Goal: Transaction & Acquisition: Purchase product/service

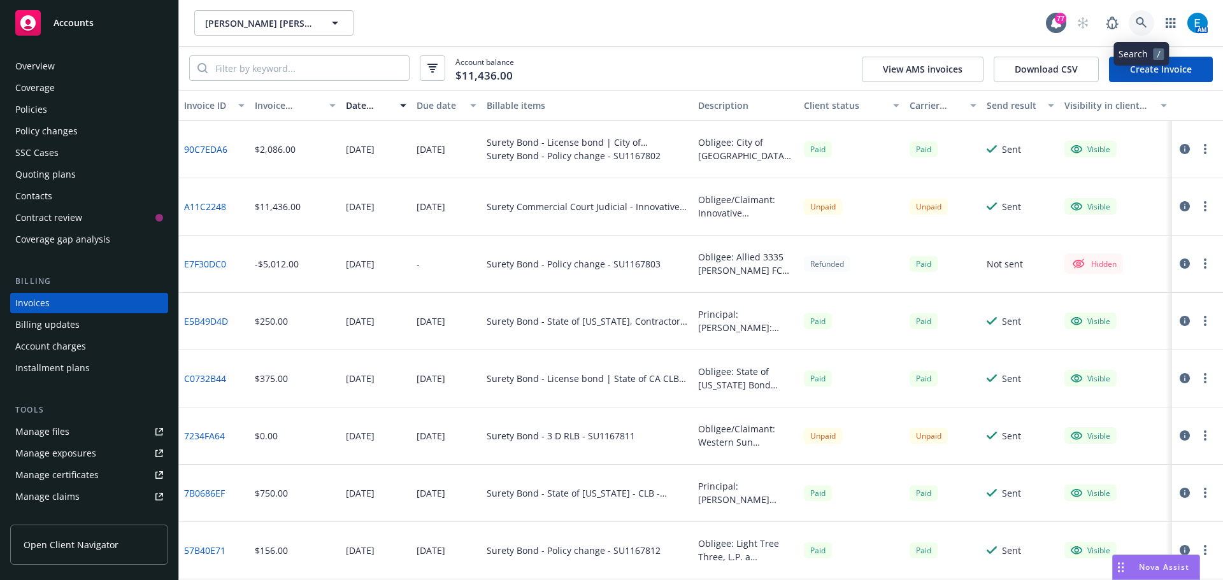
click at [1137, 17] on link at bounding box center [1141, 22] width 25 height 25
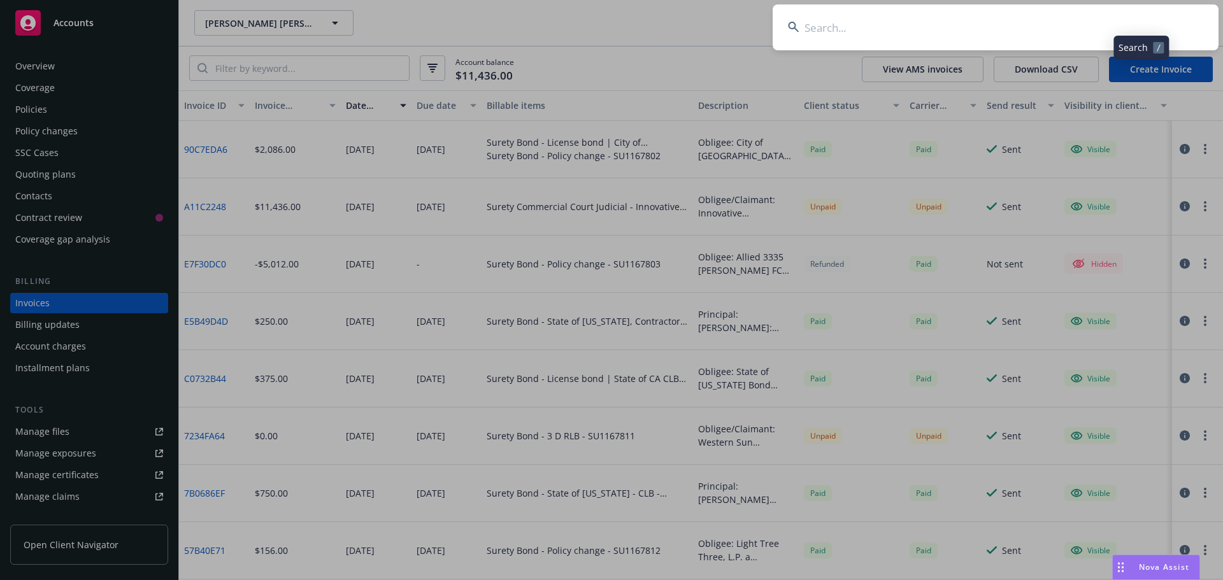
click at [1088, 25] on input at bounding box center [996, 27] width 446 height 46
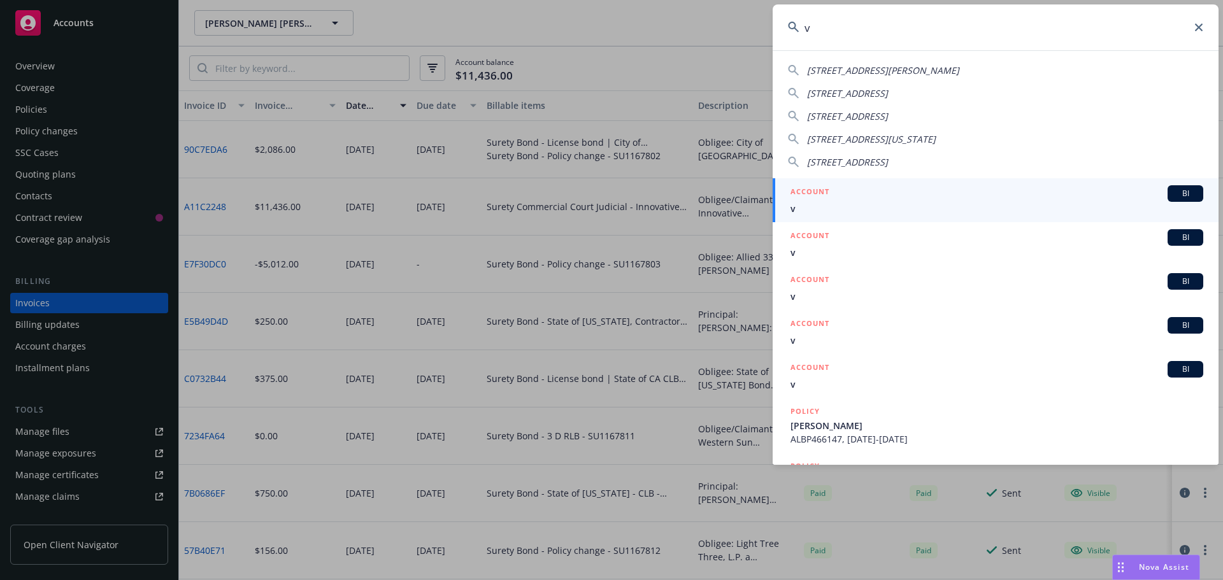
click at [831, 37] on input "v" at bounding box center [996, 27] width 446 height 46
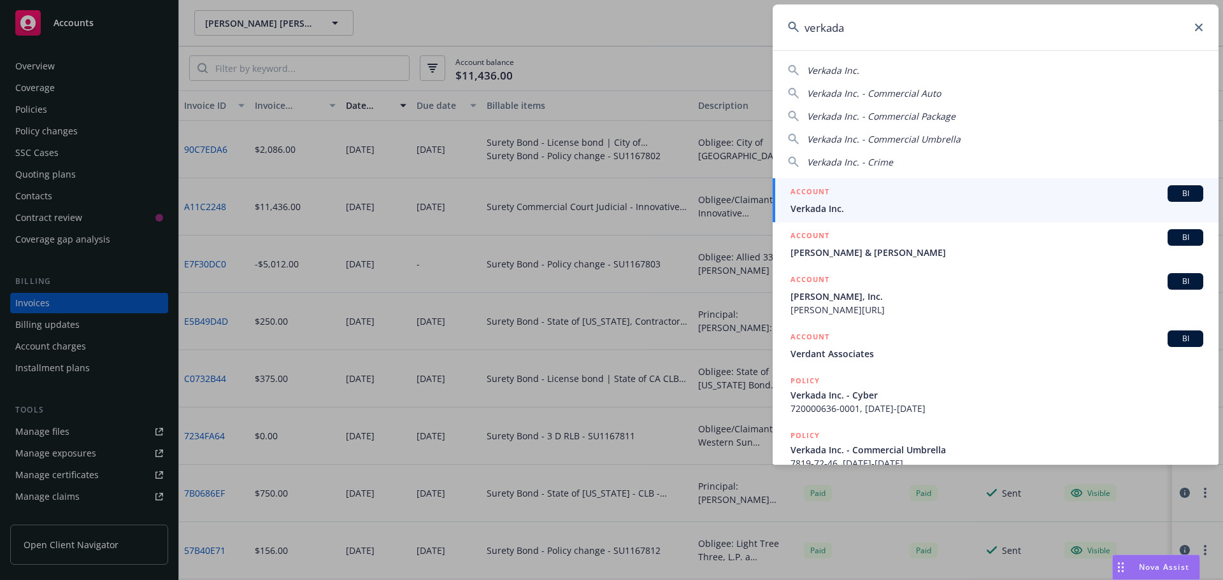
type input "verkada"
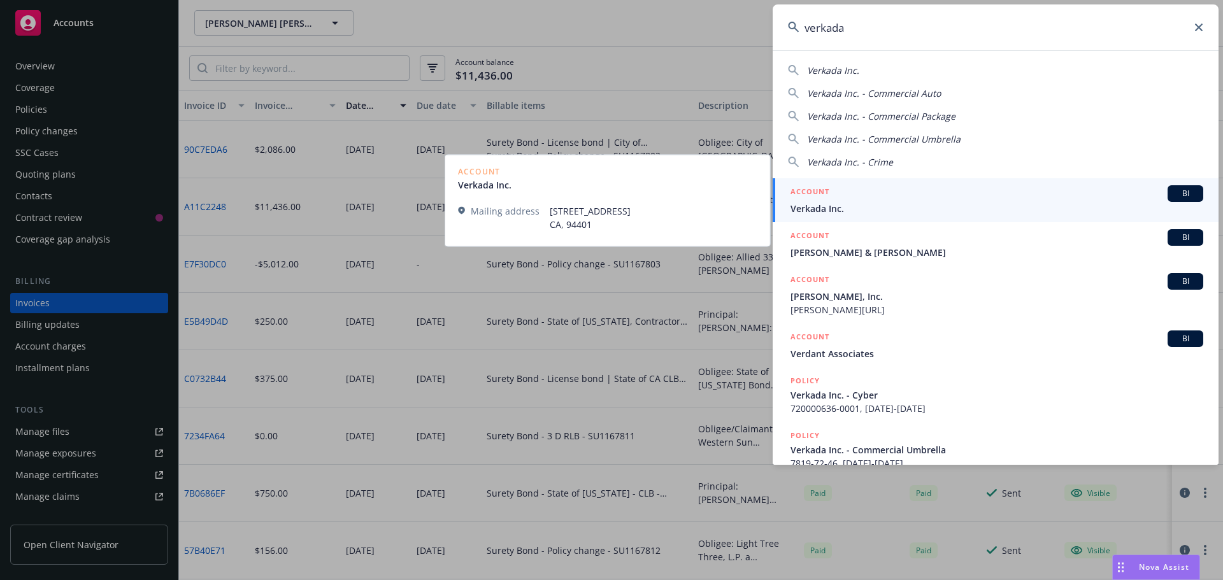
click at [811, 211] on span "Verkada Inc." at bounding box center [997, 208] width 413 height 13
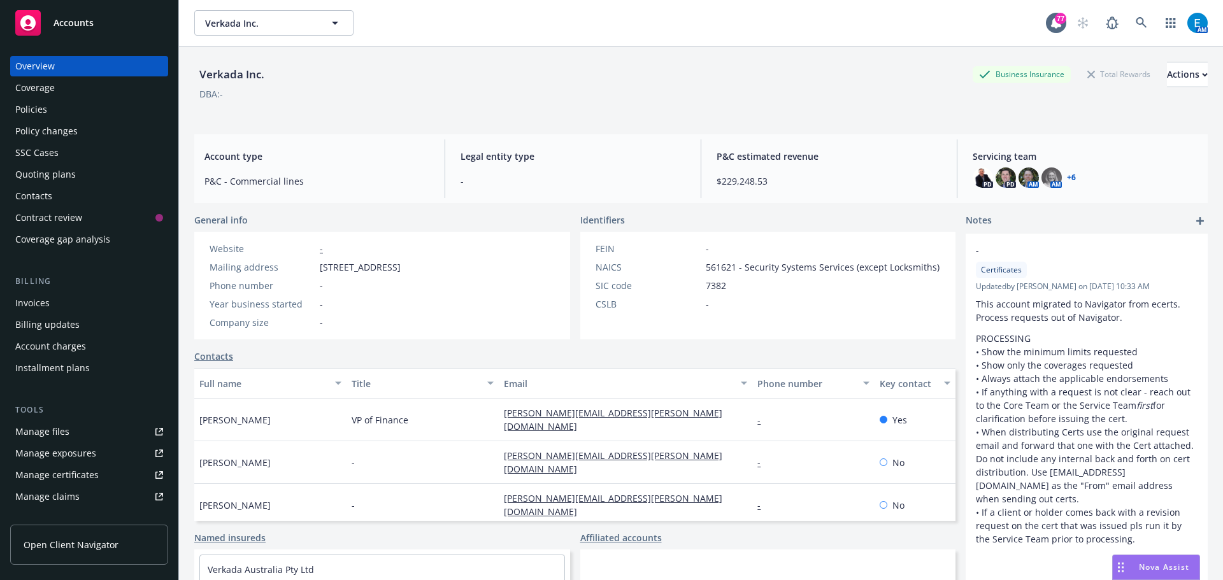
click at [31, 104] on div "Policies" at bounding box center [31, 109] width 32 height 20
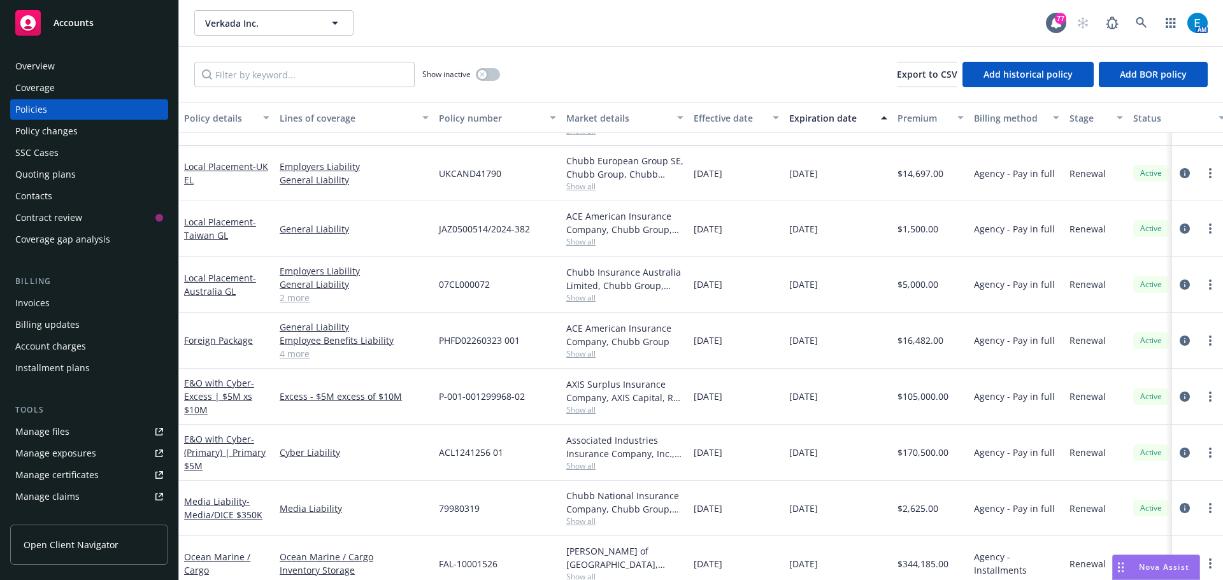
scroll to position [586, 0]
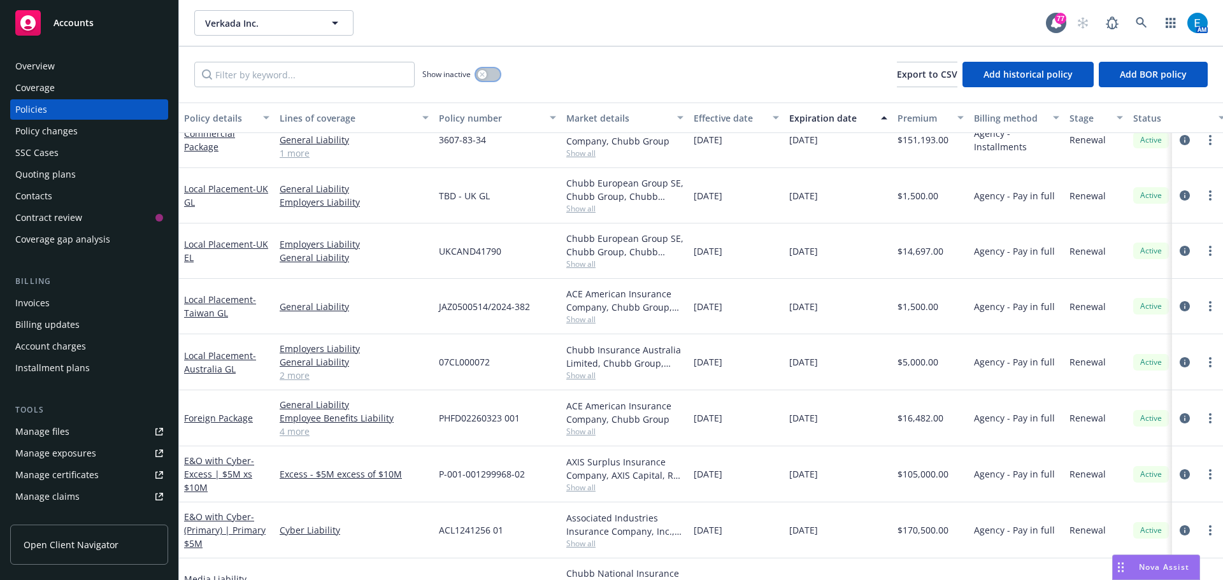
click at [488, 76] on button "button" at bounding box center [488, 74] width 24 height 13
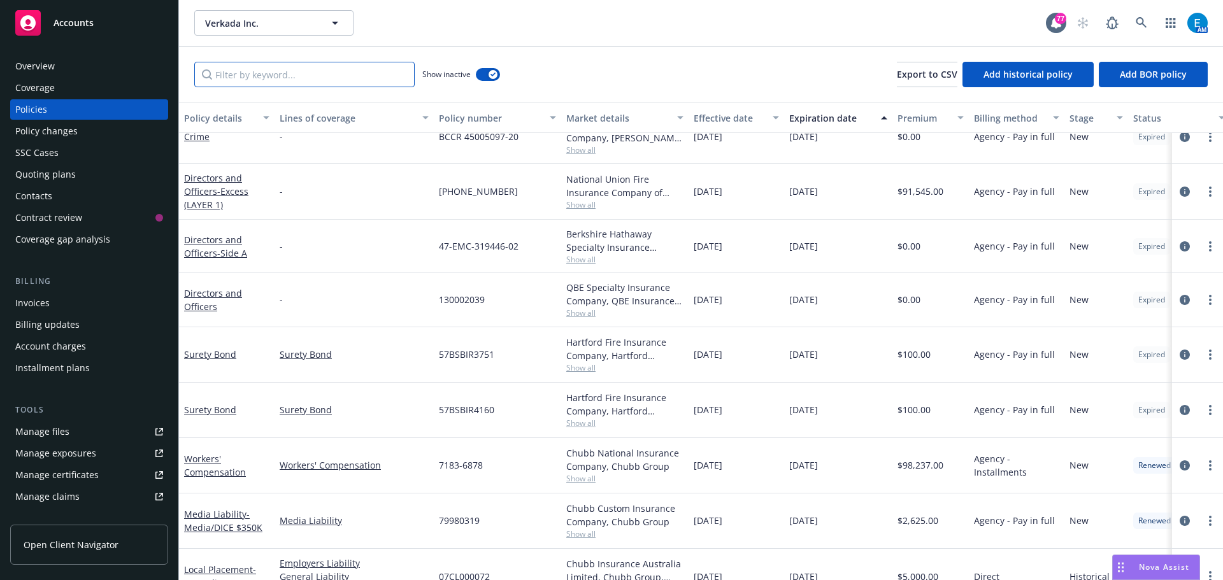
click at [319, 71] on input "Filter by keyword..." at bounding box center [304, 74] width 220 height 25
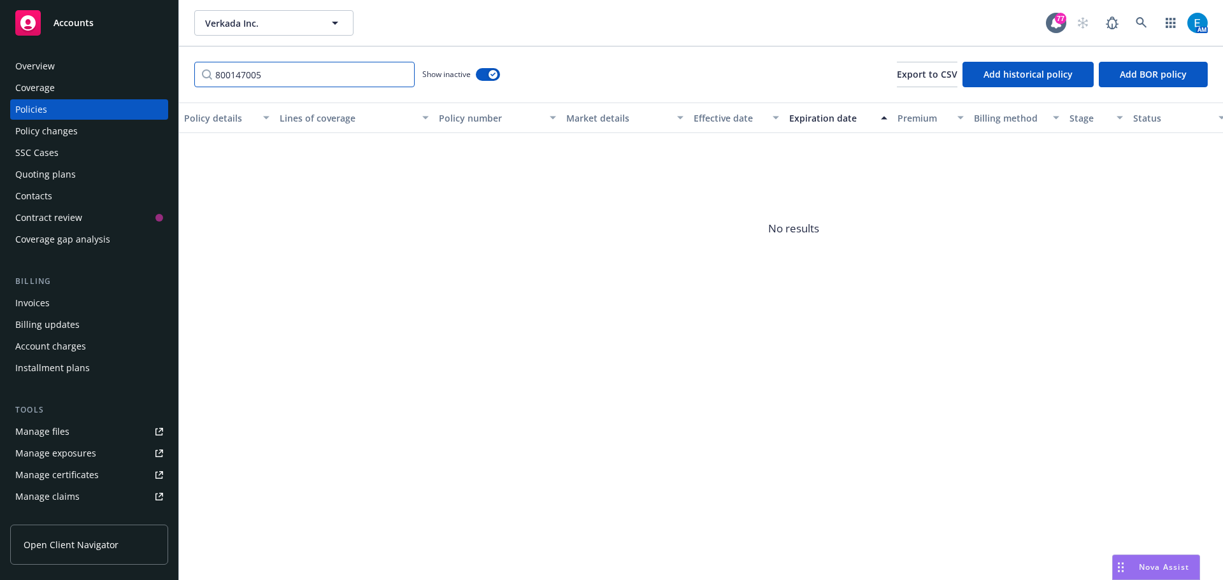
type input "800147005"
click at [479, 72] on button "button" at bounding box center [488, 74] width 24 height 13
drag, startPoint x: 402, startPoint y: 71, endPoint x: 386, endPoint y: 96, distance: 29.9
click at [401, 72] on input "800147005" at bounding box center [304, 74] width 220 height 25
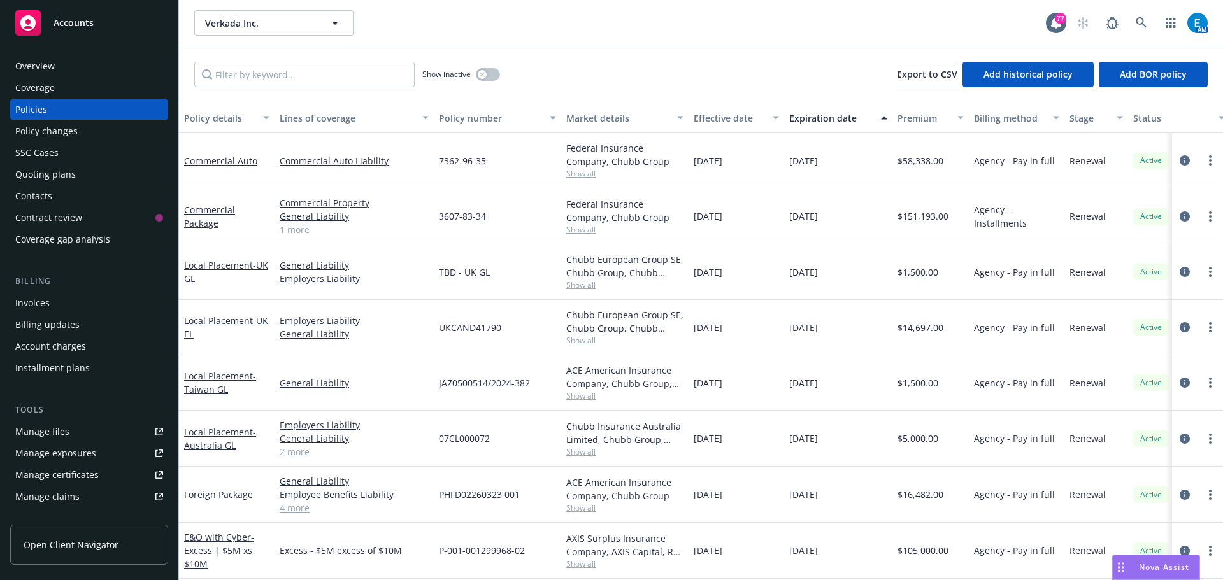
click at [61, 176] on div "Quoting plans" at bounding box center [45, 174] width 61 height 20
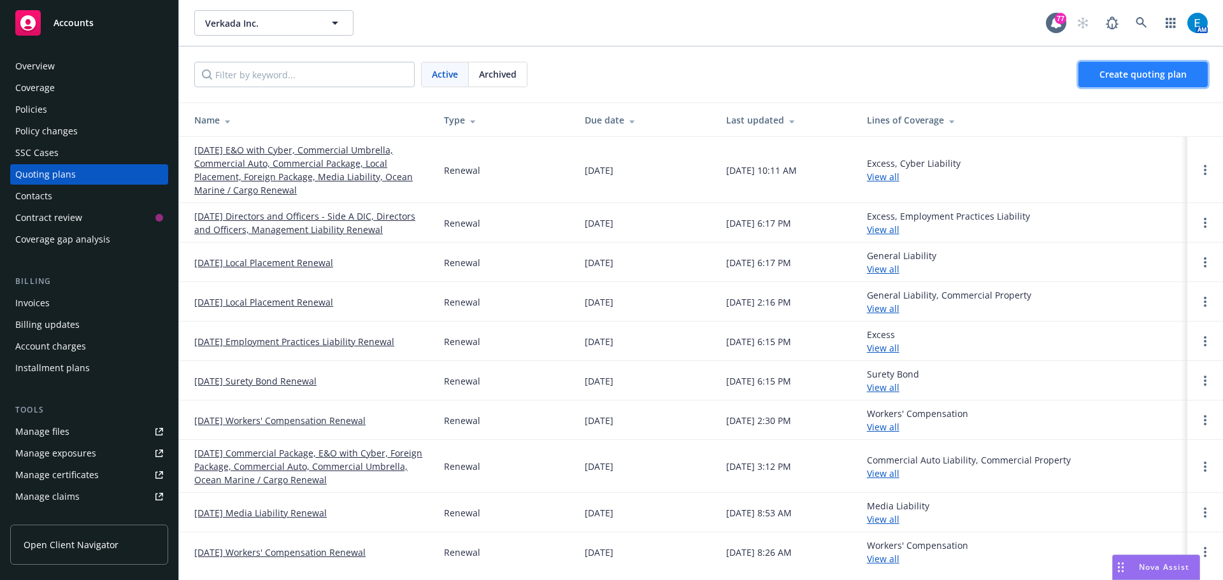
click at [1109, 71] on span "Create quoting plan" at bounding box center [1143, 74] width 87 height 12
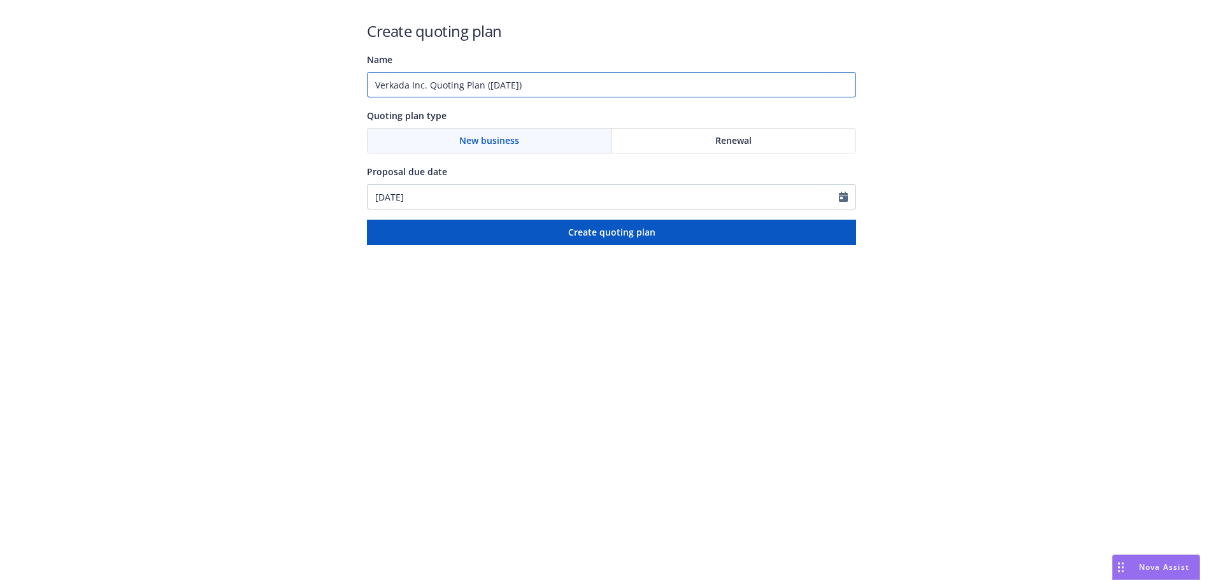
drag, startPoint x: 544, startPoint y: 82, endPoint x: 324, endPoint y: 79, distance: 220.5
click at [324, 79] on div "Create quoting plan Name Verkada Inc. Quoting Plan (2025-08-26) Quoting plan ty…" at bounding box center [611, 122] width 1223 height 245
click at [410, 83] on input "#" at bounding box center [611, 84] width 489 height 25
type input "#800147005 Canada Bond"
click at [697, 133] on div "Renewal" at bounding box center [734, 141] width 244 height 24
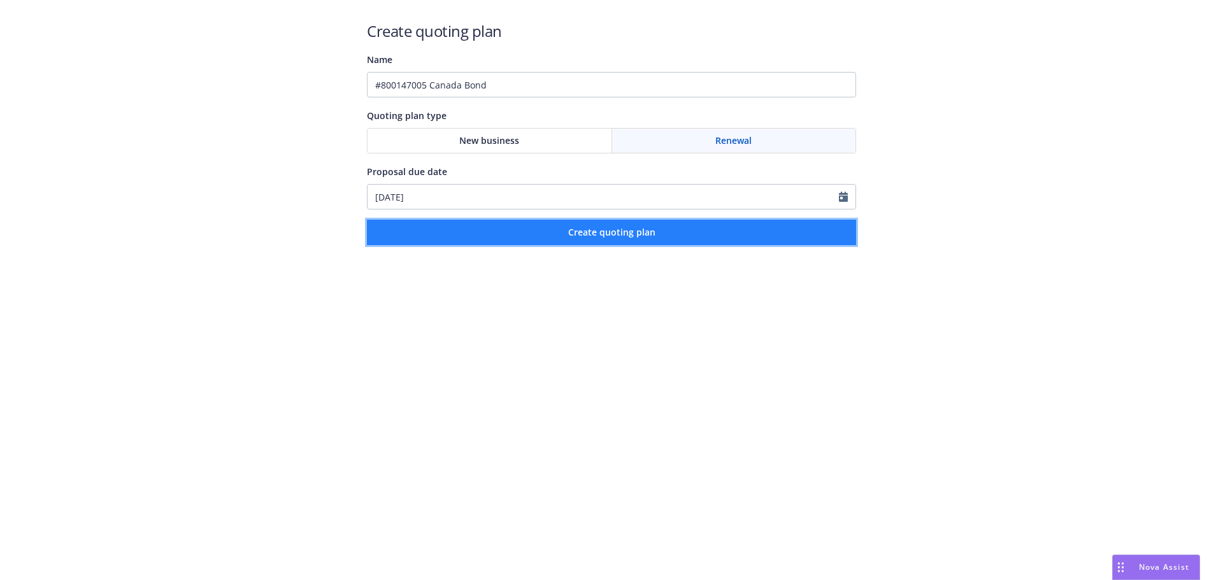
click at [600, 236] on span "Create quoting plan" at bounding box center [611, 232] width 87 height 12
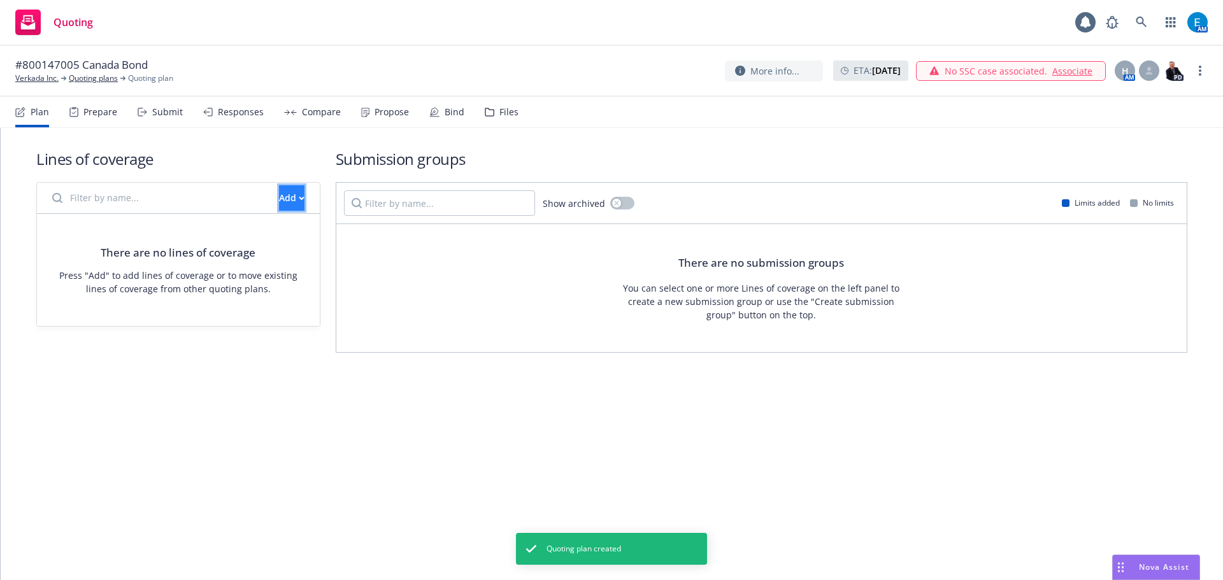
click at [299, 196] on icon "button" at bounding box center [302, 198] width 6 height 4
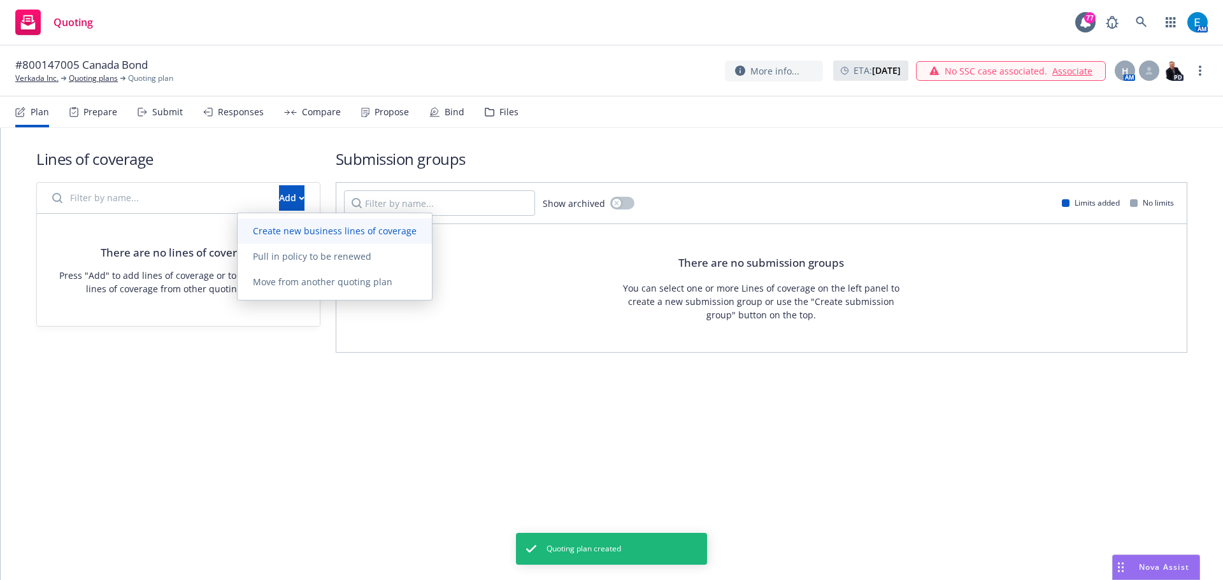
click at [300, 227] on span "Create new business lines of coverage" at bounding box center [335, 231] width 194 height 12
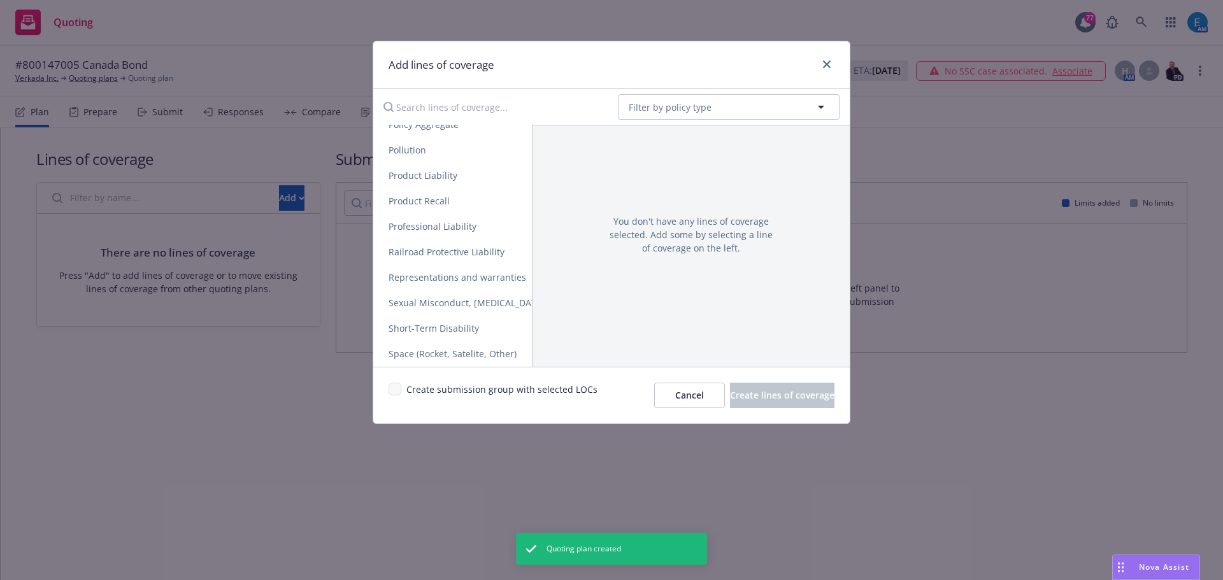
scroll to position [2404, 0]
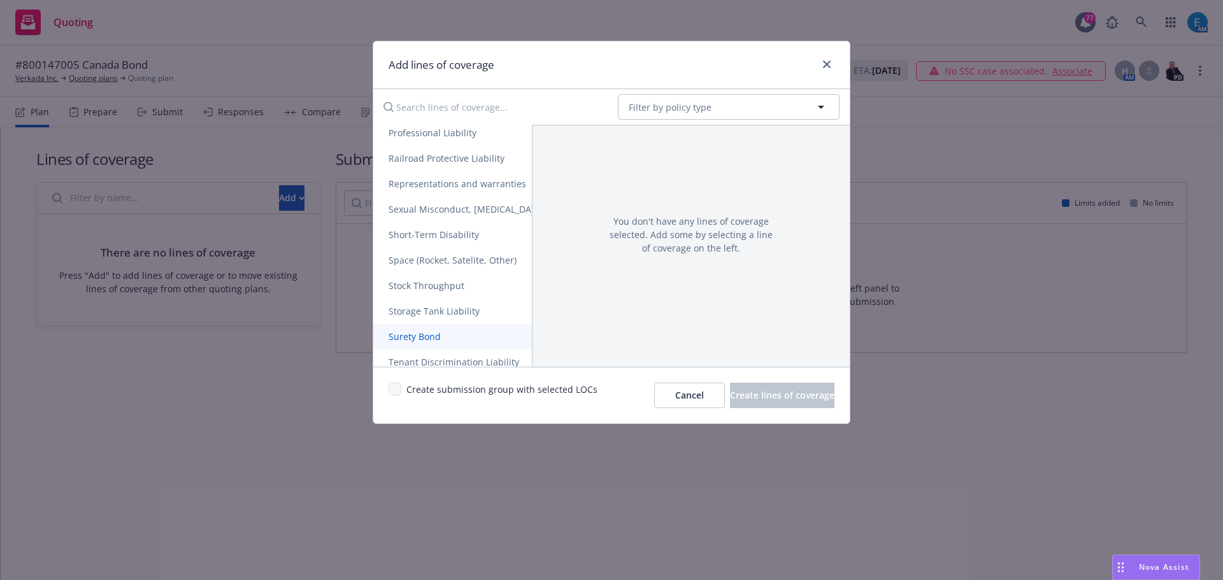
click at [429, 336] on span "Surety Bond" at bounding box center [414, 337] width 83 height 12
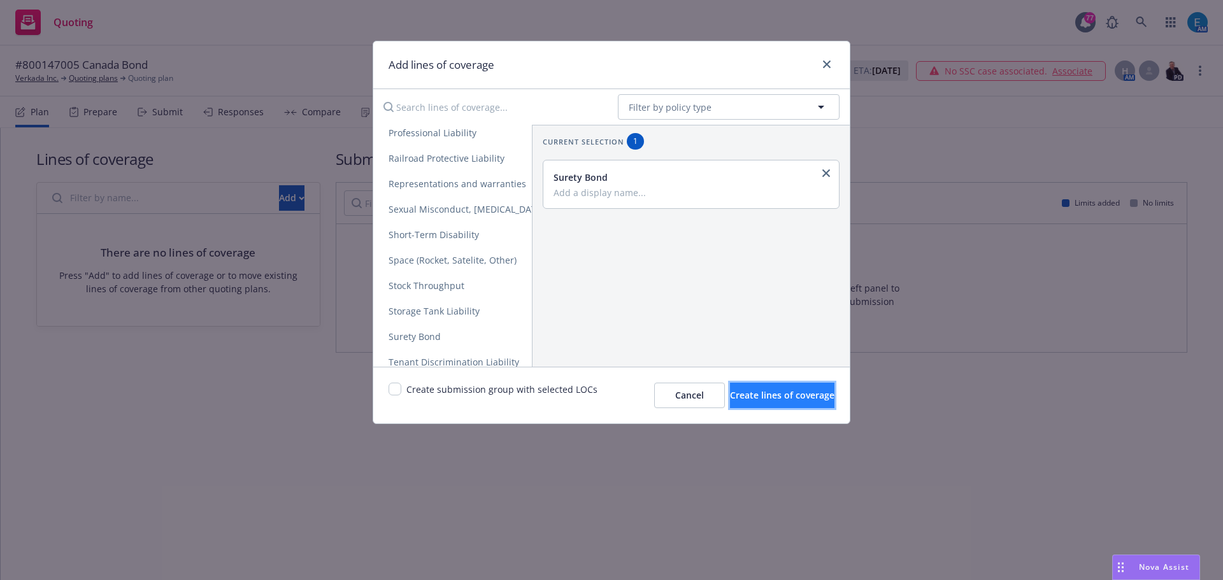
click at [743, 402] on button "Create lines of coverage" at bounding box center [782, 395] width 105 height 25
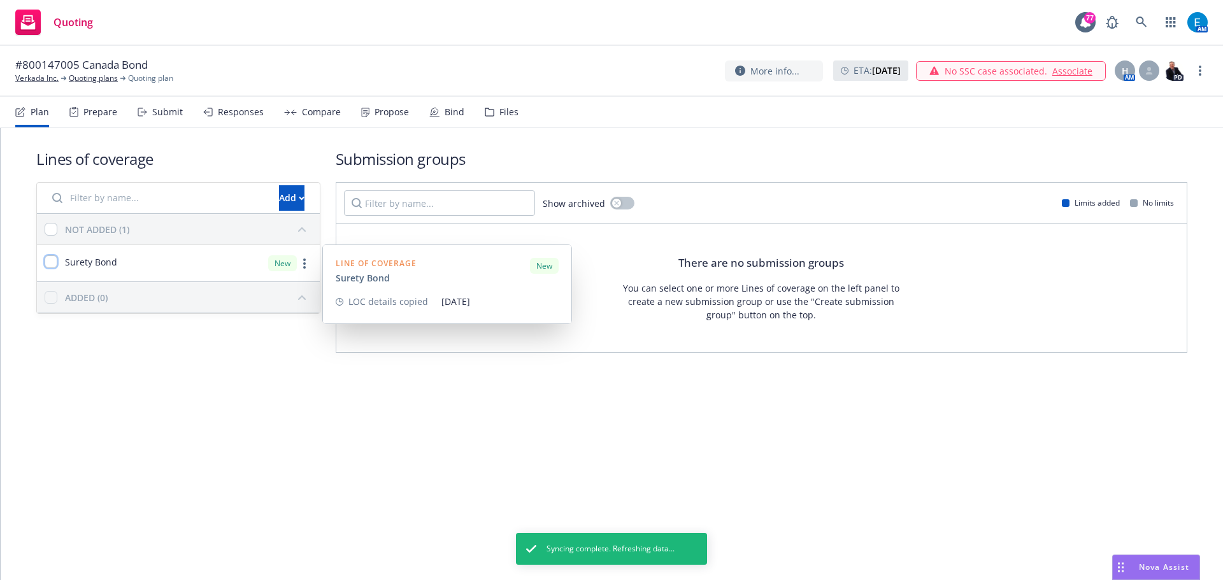
click at [52, 260] on input "checkbox" at bounding box center [51, 262] width 13 height 13
checkbox input "true"
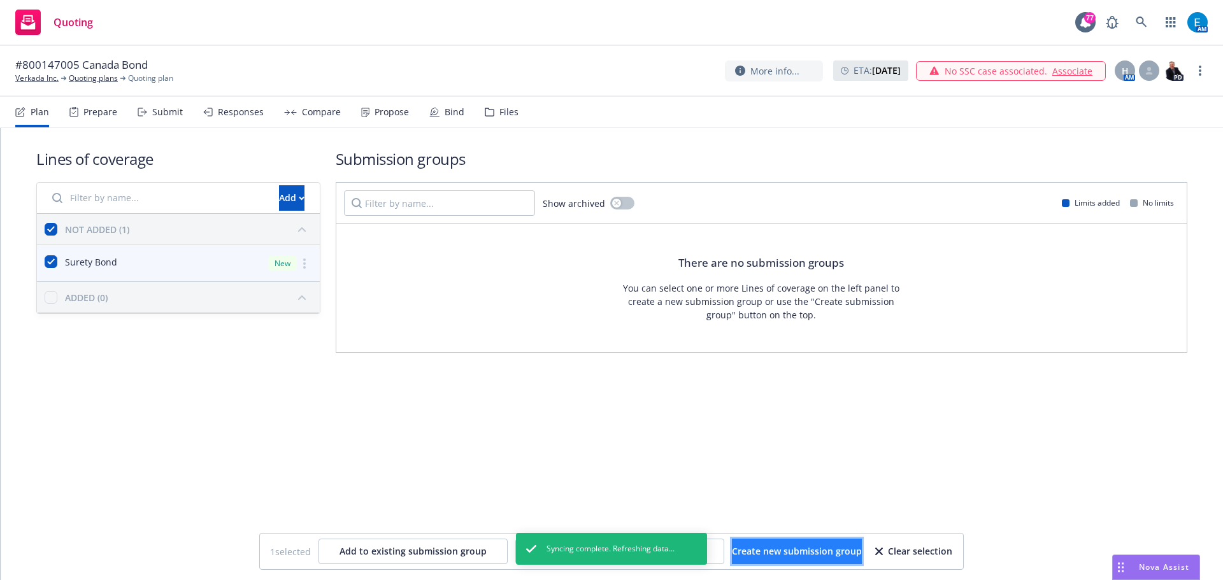
click at [775, 554] on span "Create new submission group" at bounding box center [797, 551] width 130 height 12
checkbox input "false"
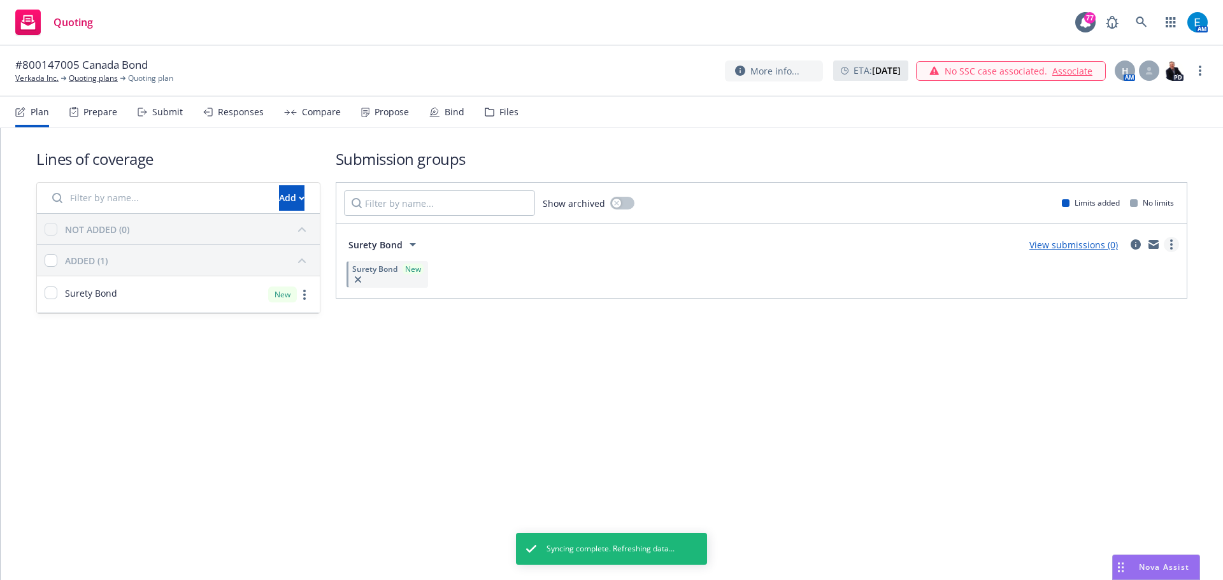
click at [1169, 247] on link "more" at bounding box center [1171, 244] width 15 height 15
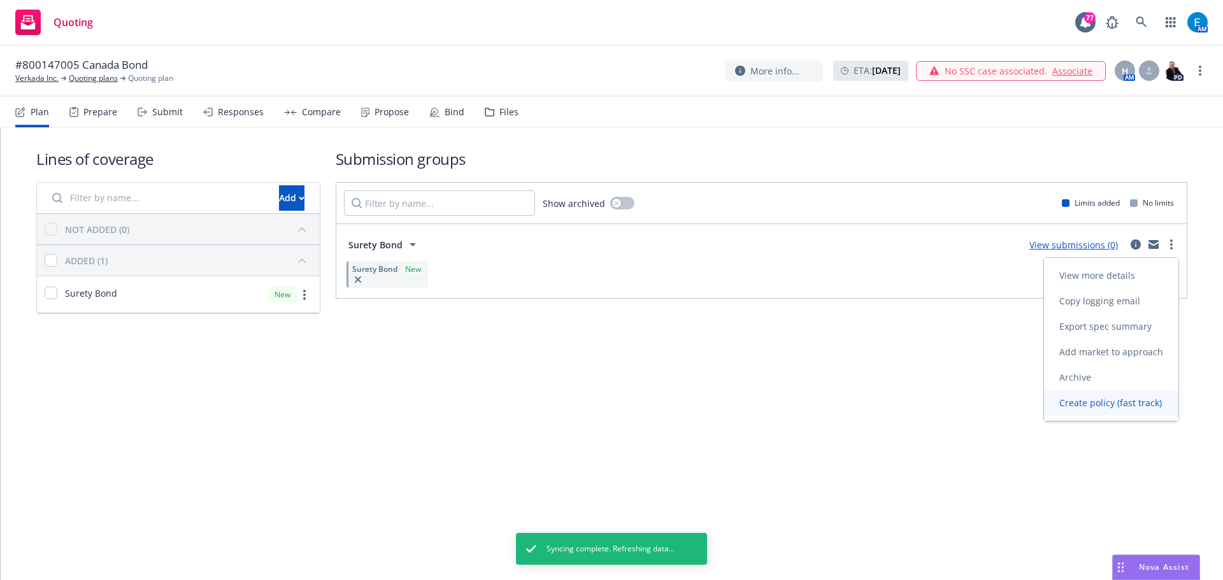
click at [1105, 401] on span "Create policy (fast track)" at bounding box center [1110, 403] width 133 height 12
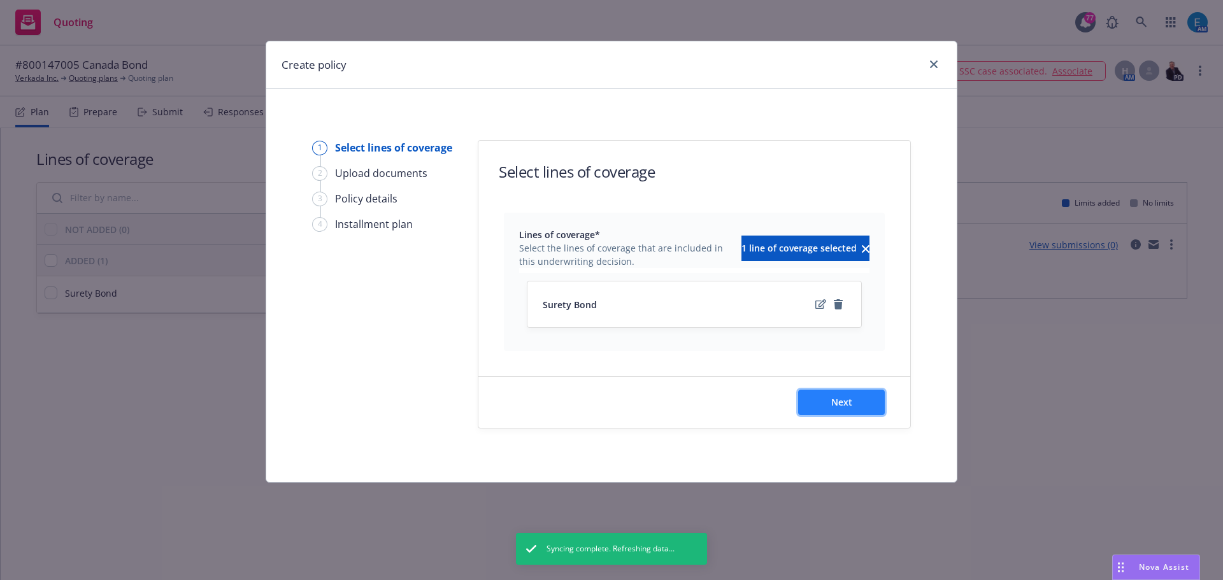
click at [839, 408] on span "Next" at bounding box center [842, 402] width 21 height 12
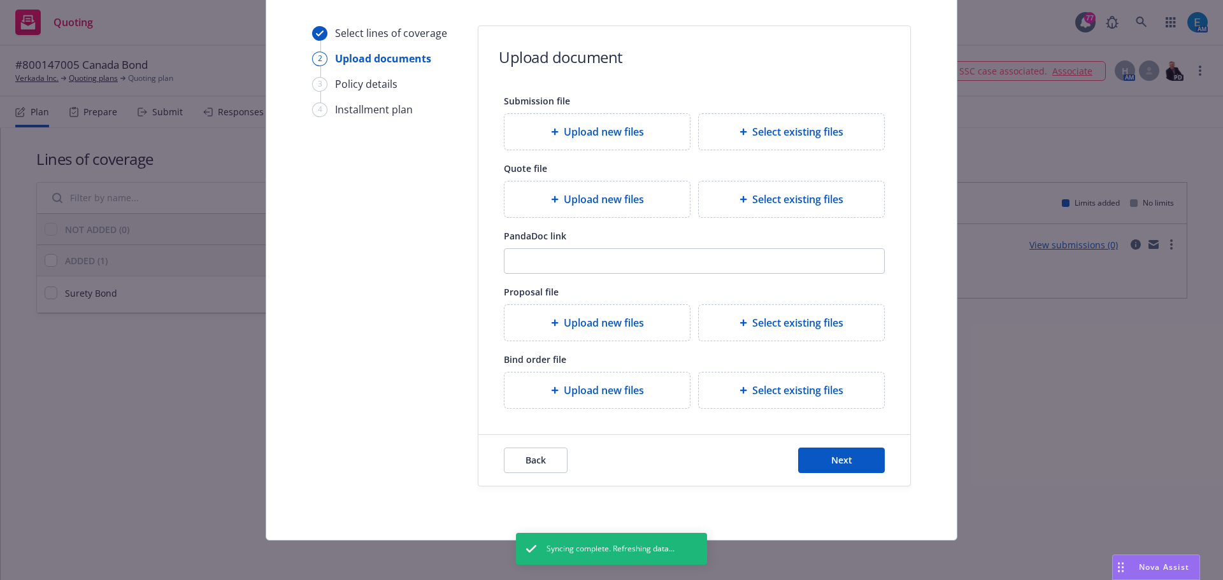
scroll to position [116, 0]
click at [818, 455] on button "Next" at bounding box center [841, 459] width 87 height 25
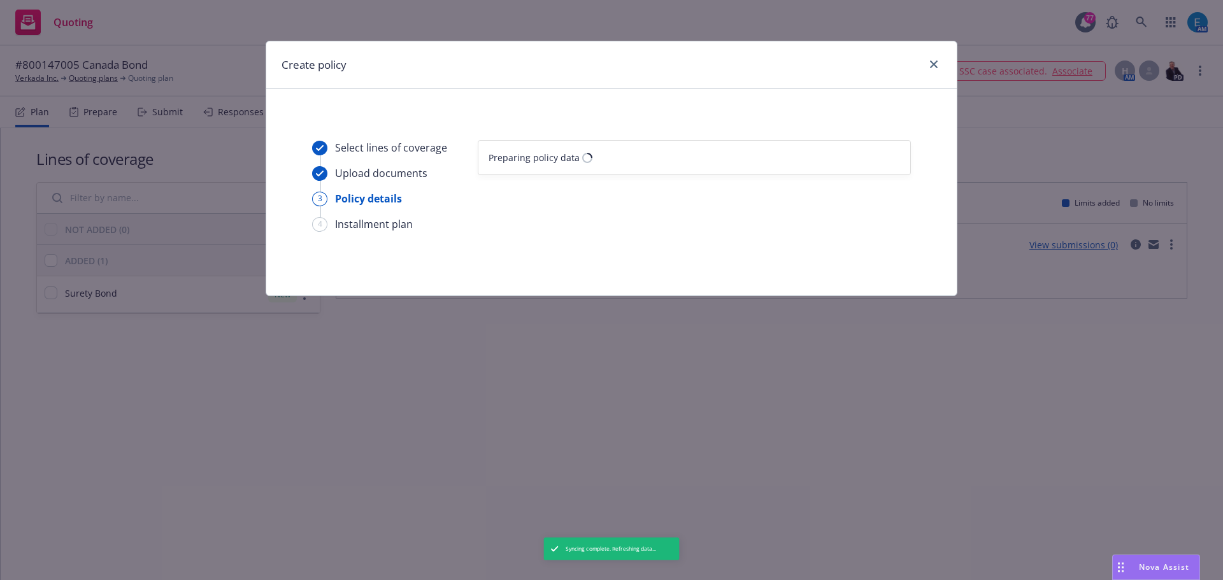
select select "12"
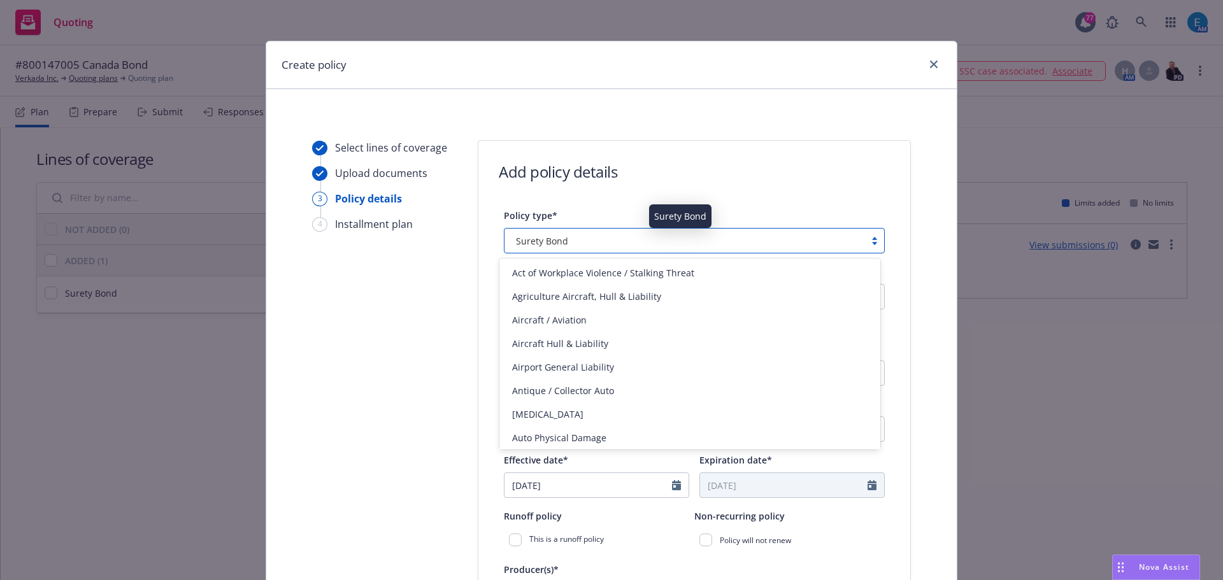
click at [572, 238] on div "Surety Bond" at bounding box center [685, 240] width 348 height 13
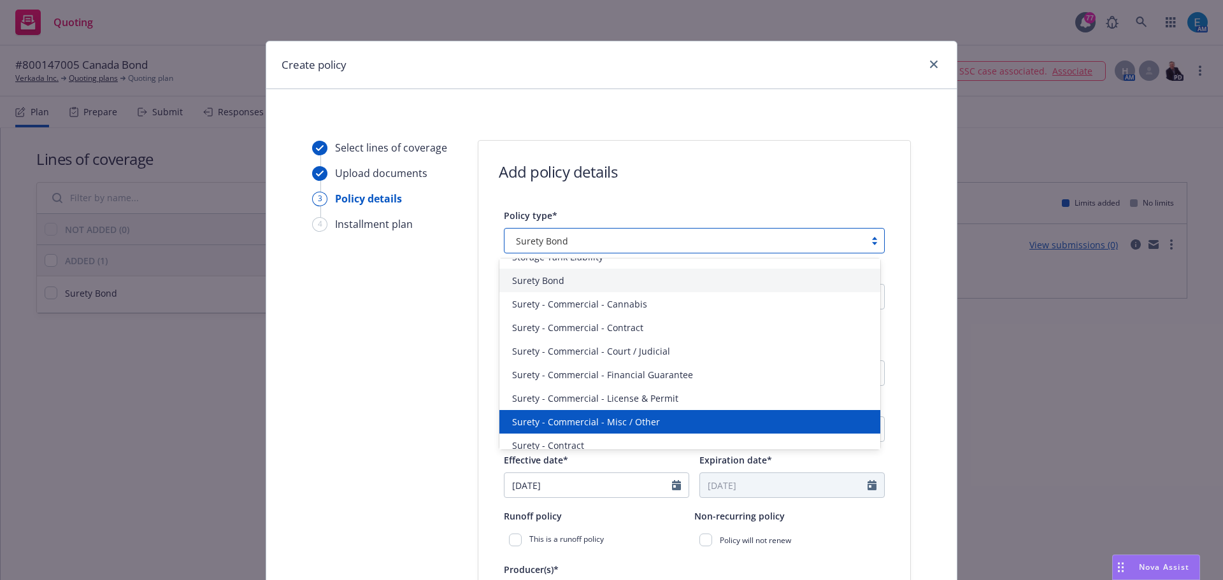
scroll to position [2982, 0]
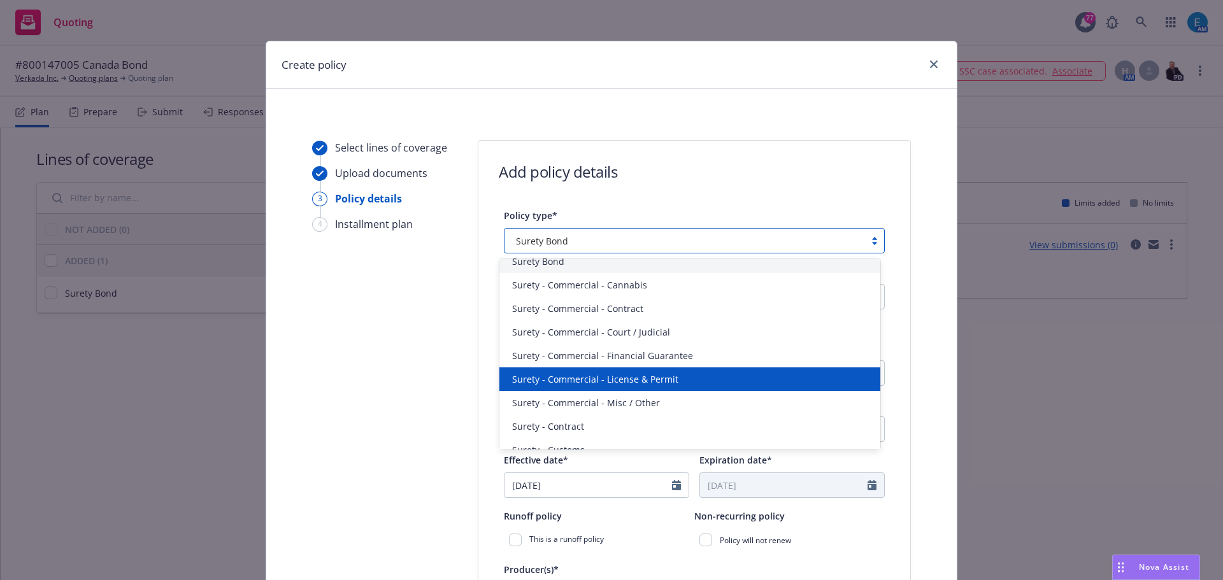
click at [656, 383] on span "Surety - Commercial - License & Permit" at bounding box center [595, 379] width 166 height 13
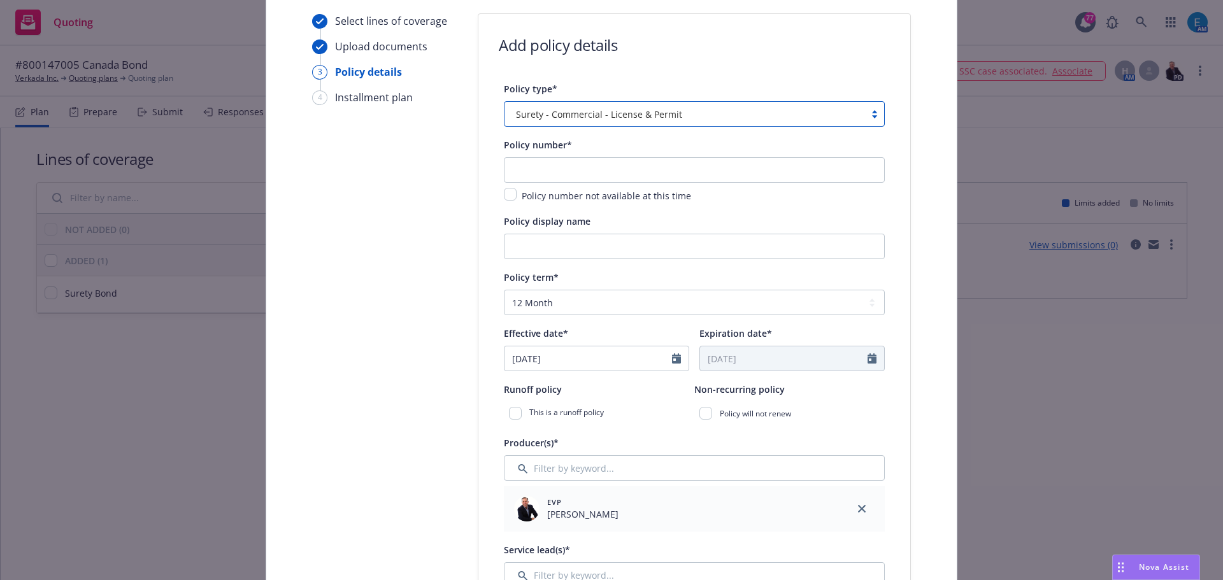
scroll to position [127, 0]
click at [580, 168] on input "text" at bounding box center [694, 169] width 381 height 25
type input "800147005"
click at [588, 252] on input "Policy display name" at bounding box center [694, 245] width 381 height 25
click at [535, 250] on input "Policy display name" at bounding box center [694, 245] width 381 height 25
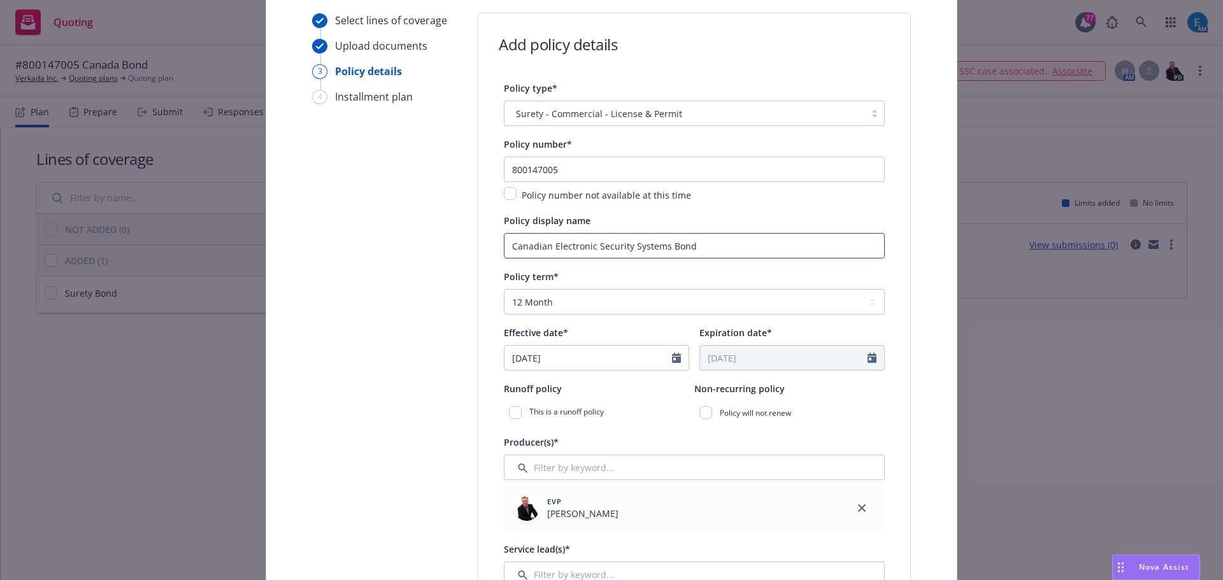
type input "Canadian Electronic Security Systems Bond"
select select "8"
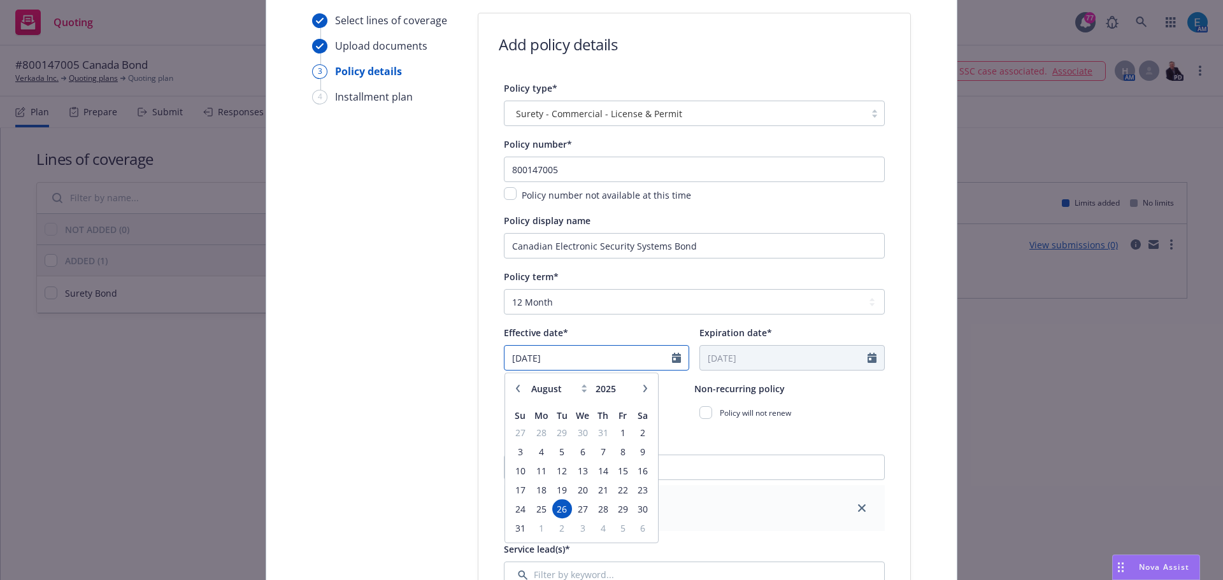
drag, startPoint x: 540, startPoint y: 356, endPoint x: 473, endPoint y: 350, distance: 67.2
type input "11/01/2024"
type input "11/01/2025"
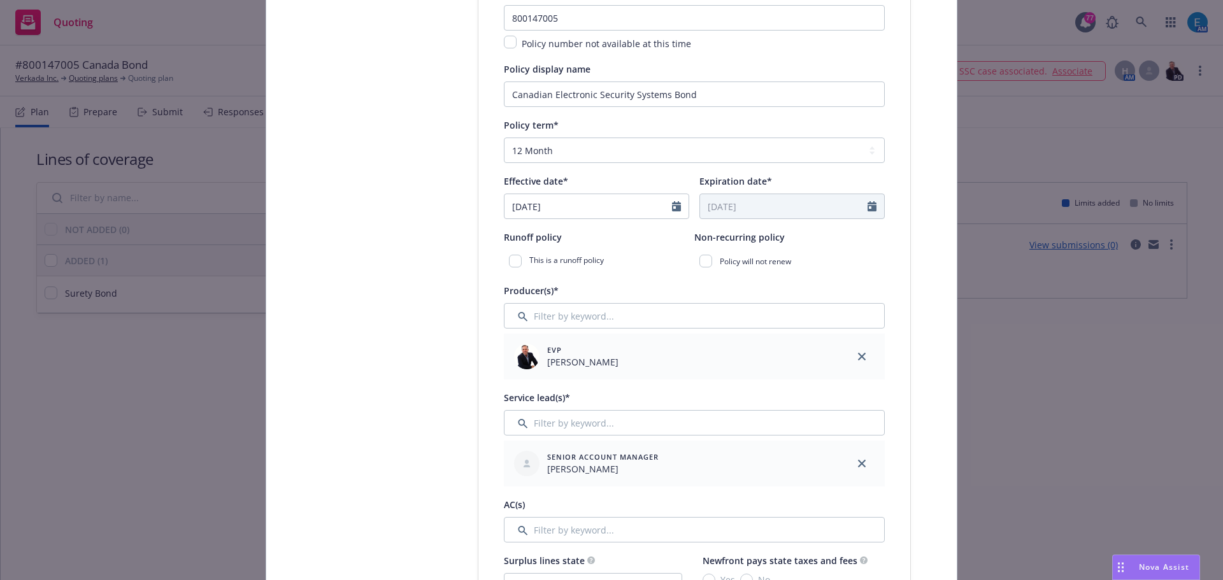
scroll to position [319, 0]
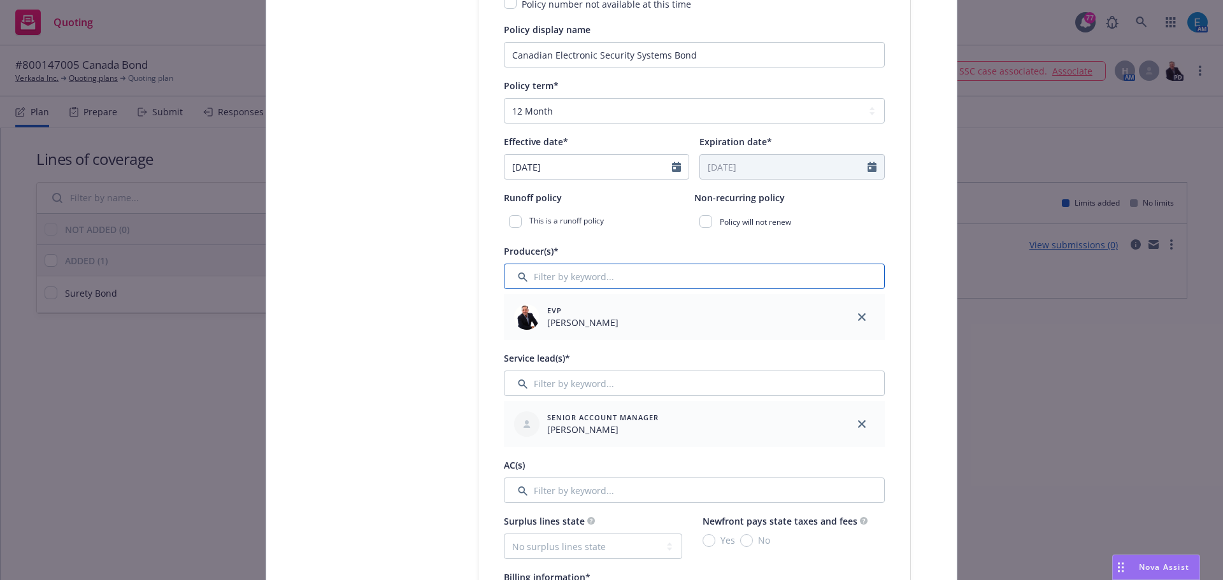
click at [658, 273] on input "Filter by keyword..." at bounding box center [694, 276] width 381 height 25
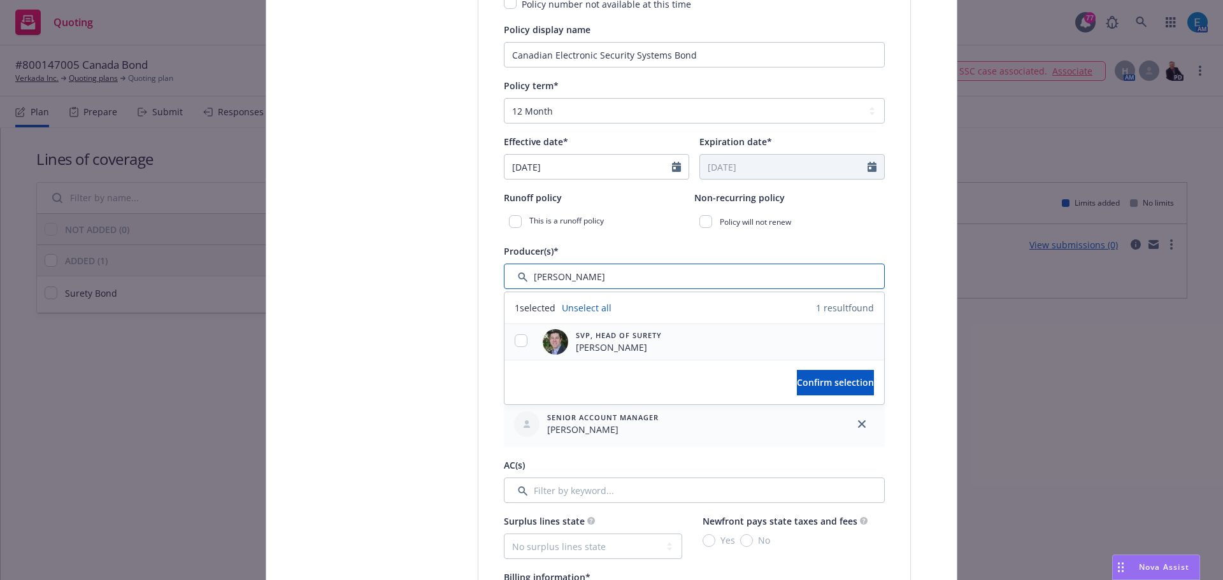
type input "bryan"
click at [517, 338] on input "checkbox" at bounding box center [521, 341] width 13 height 13
checkbox input "true"
click at [797, 377] on span "Confirm selection" at bounding box center [835, 383] width 77 height 12
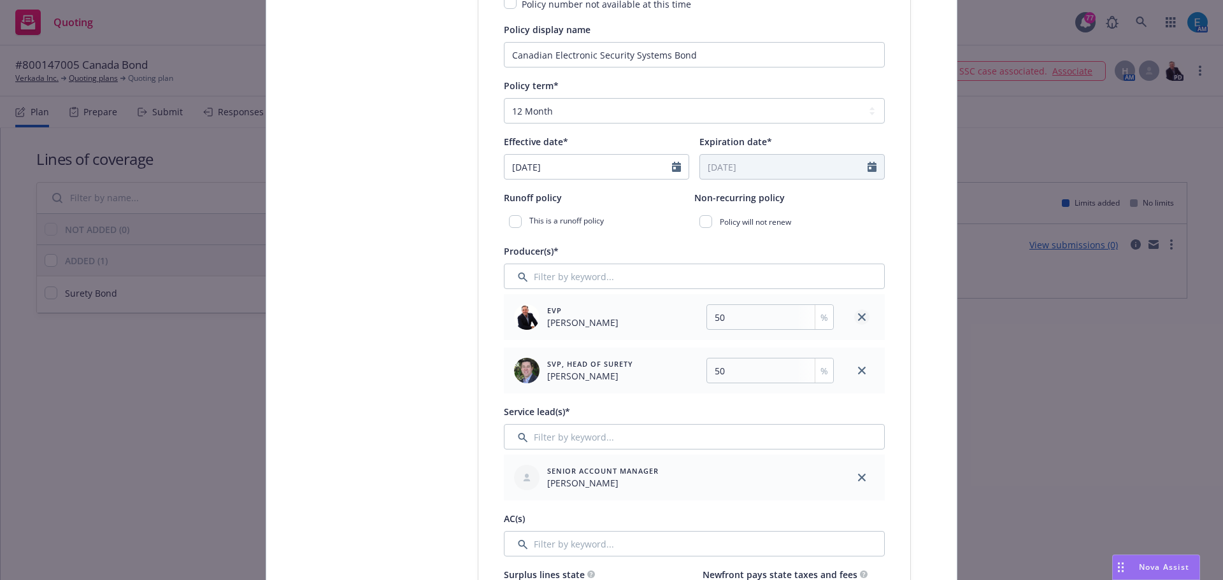
click at [858, 318] on icon "close" at bounding box center [862, 318] width 8 height 8
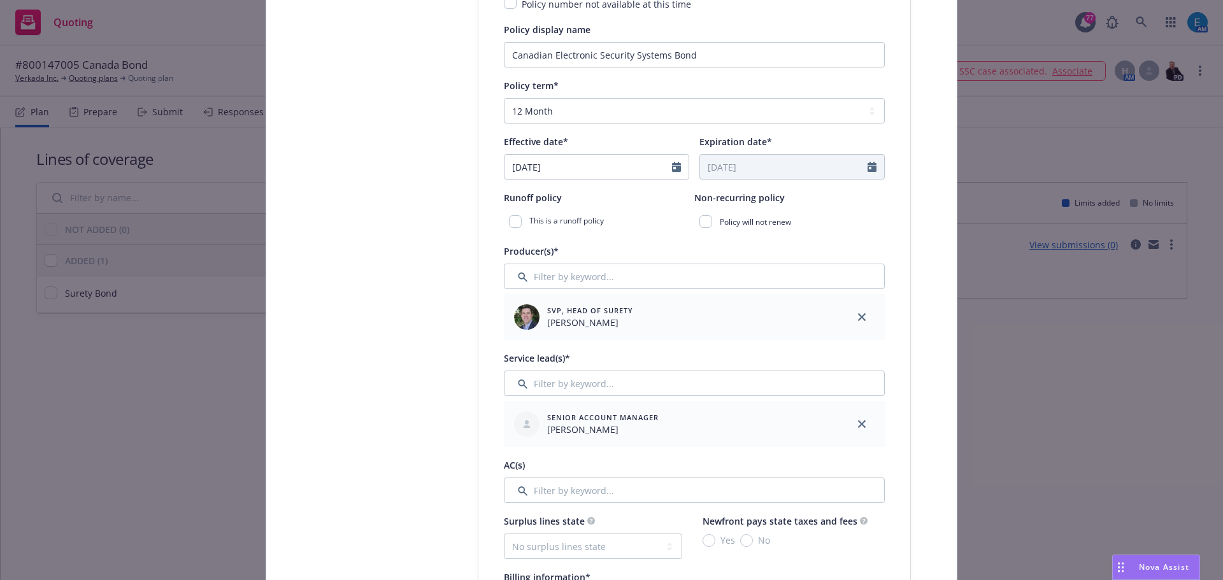
scroll to position [382, 0]
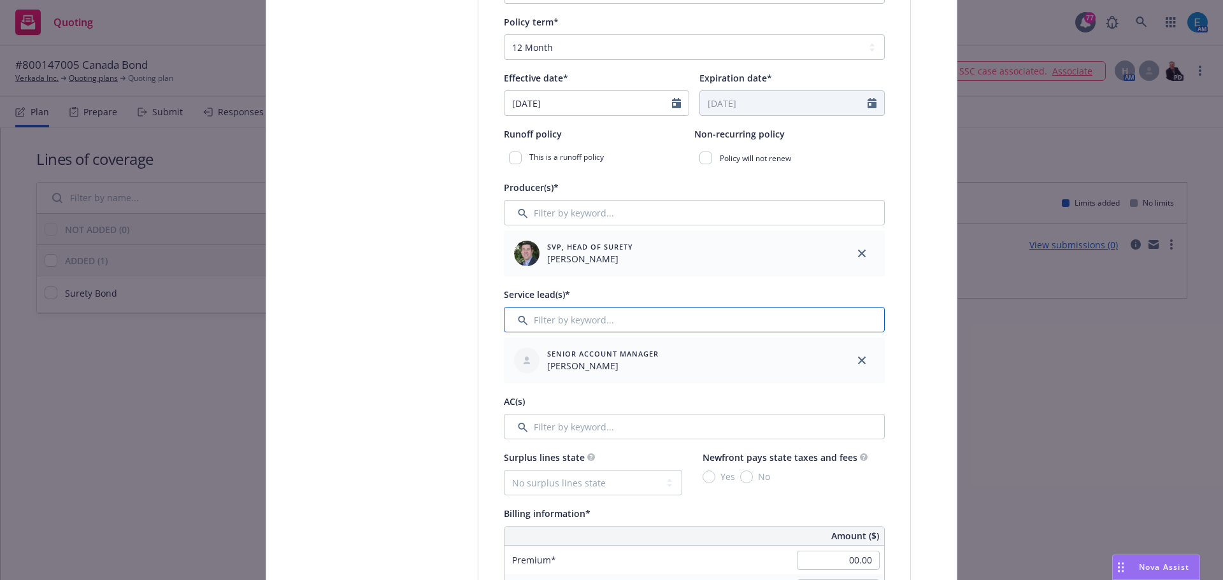
drag, startPoint x: 592, startPoint y: 318, endPoint x: 600, endPoint y: 320, distance: 7.9
click at [591, 317] on input "Filter by keyword..." at bounding box center [694, 319] width 381 height 25
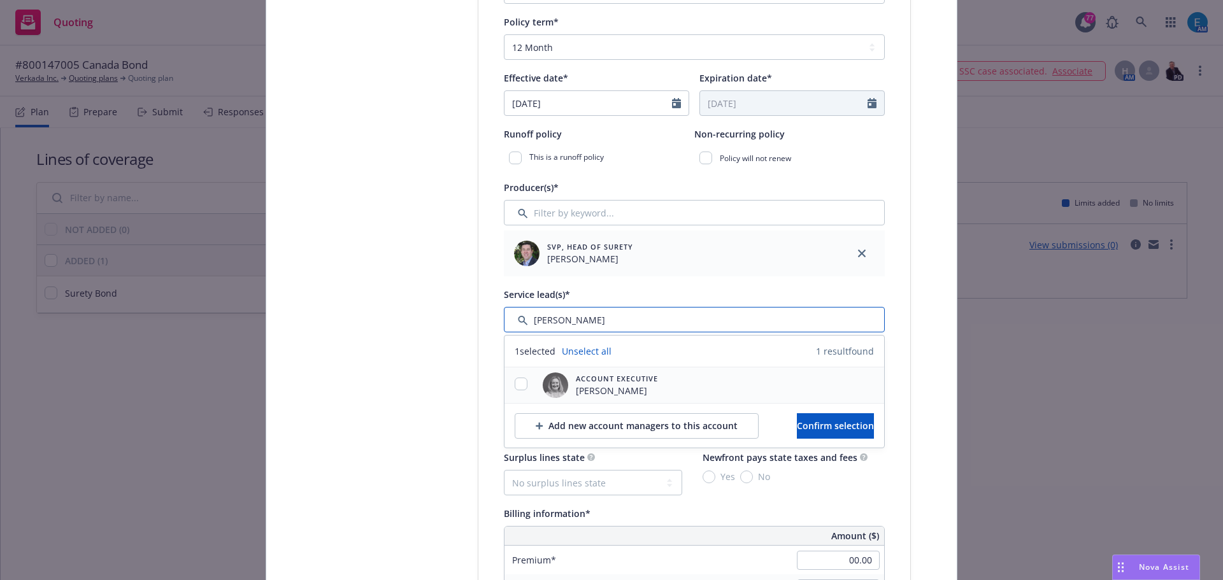
type input "erin"
click at [515, 384] on input "checkbox" at bounding box center [521, 384] width 13 height 13
checkbox input "true"
click at [826, 422] on span "Confirm selection" at bounding box center [835, 426] width 77 height 12
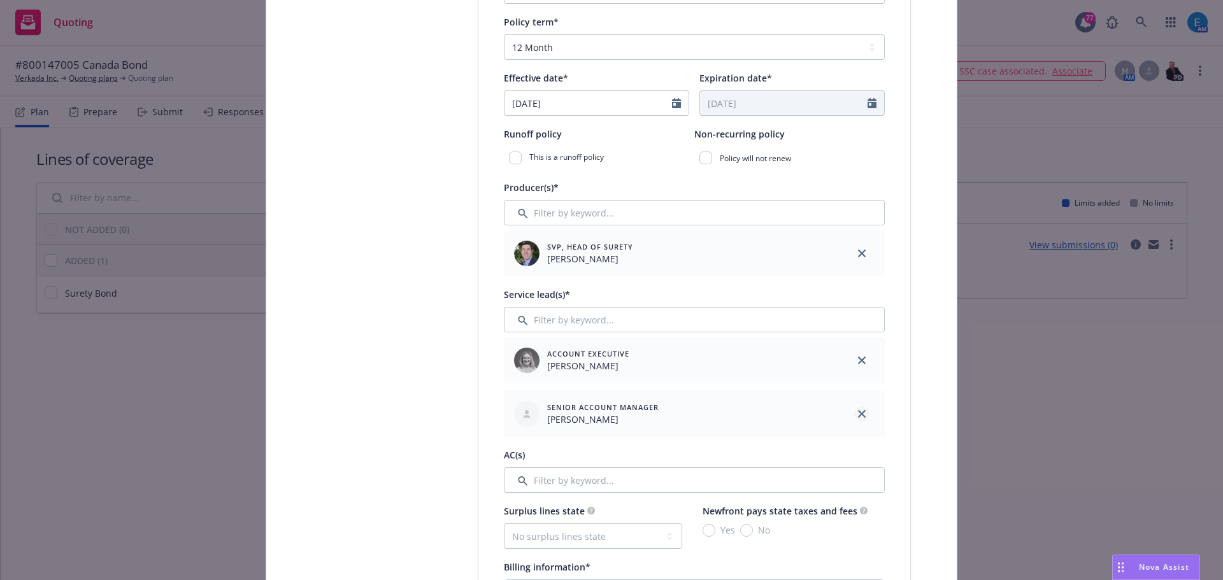
click at [860, 414] on icon "close" at bounding box center [862, 414] width 8 height 8
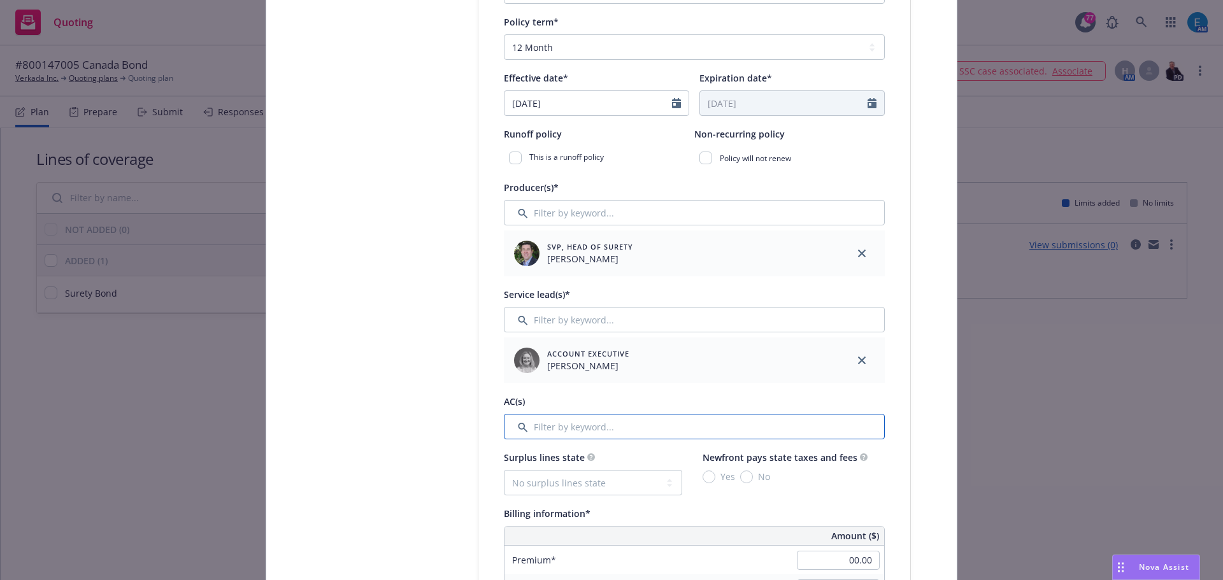
click at [614, 429] on input "Filter by keyword..." at bounding box center [694, 426] width 381 height 25
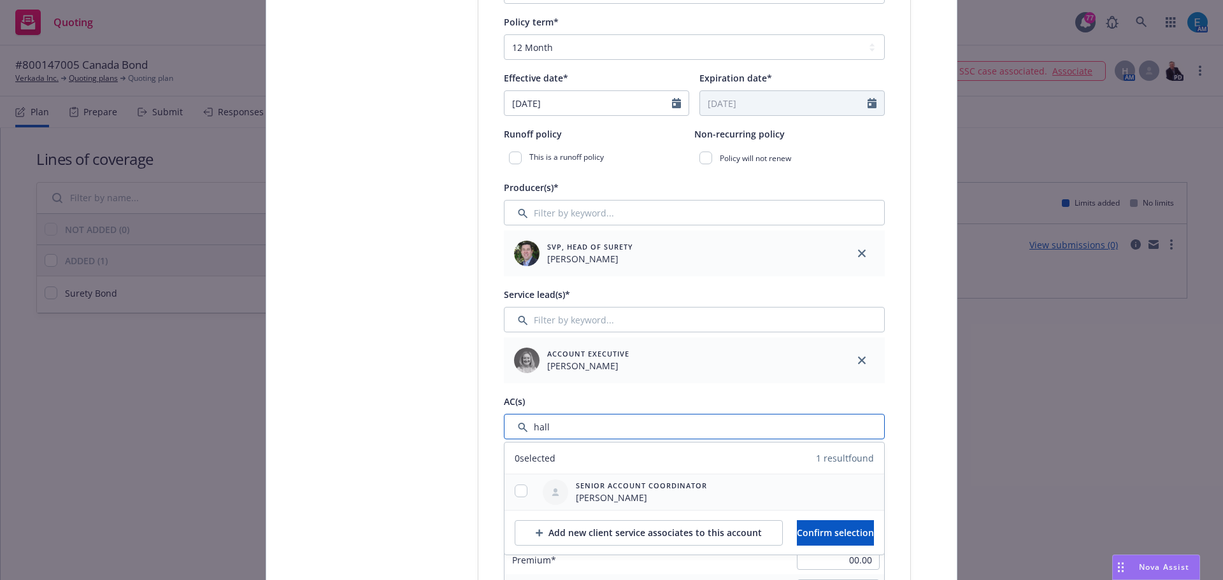
type input "hall"
drag, startPoint x: 516, startPoint y: 486, endPoint x: 705, endPoint y: 497, distance: 189.6
click at [545, 487] on div "Senior Account Coordinator Halle Bautista" at bounding box center [695, 493] width 380 height 36
drag, startPoint x: 516, startPoint y: 491, endPoint x: 657, endPoint y: 526, distance: 145.7
click at [521, 491] on input "checkbox" at bounding box center [521, 491] width 13 height 13
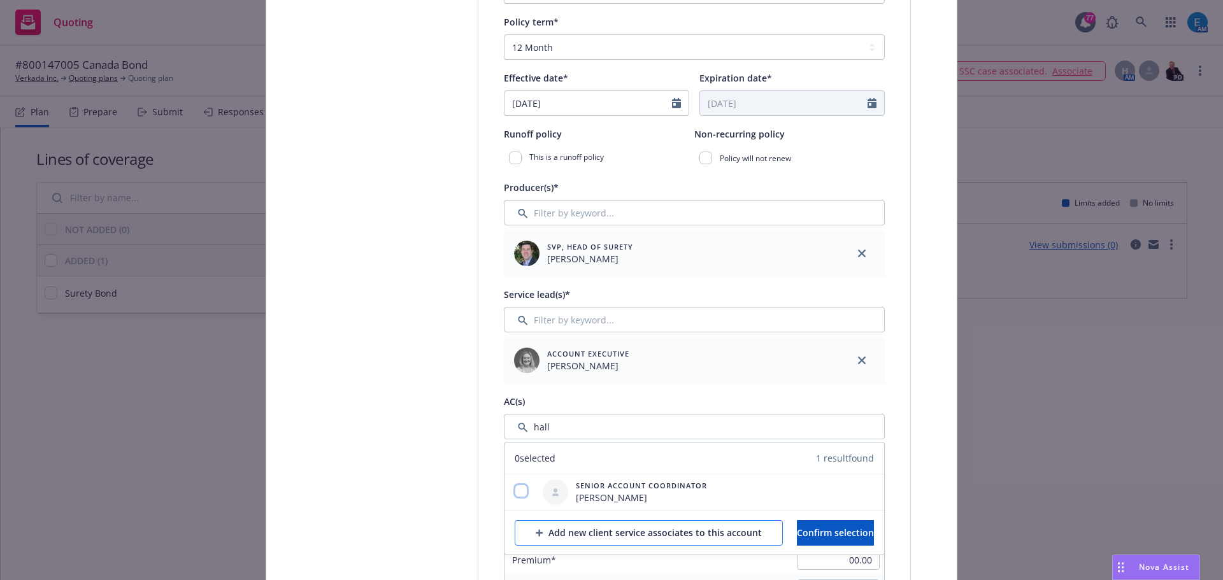
checkbox input "true"
click at [797, 530] on button "Confirm selection" at bounding box center [835, 533] width 77 height 25
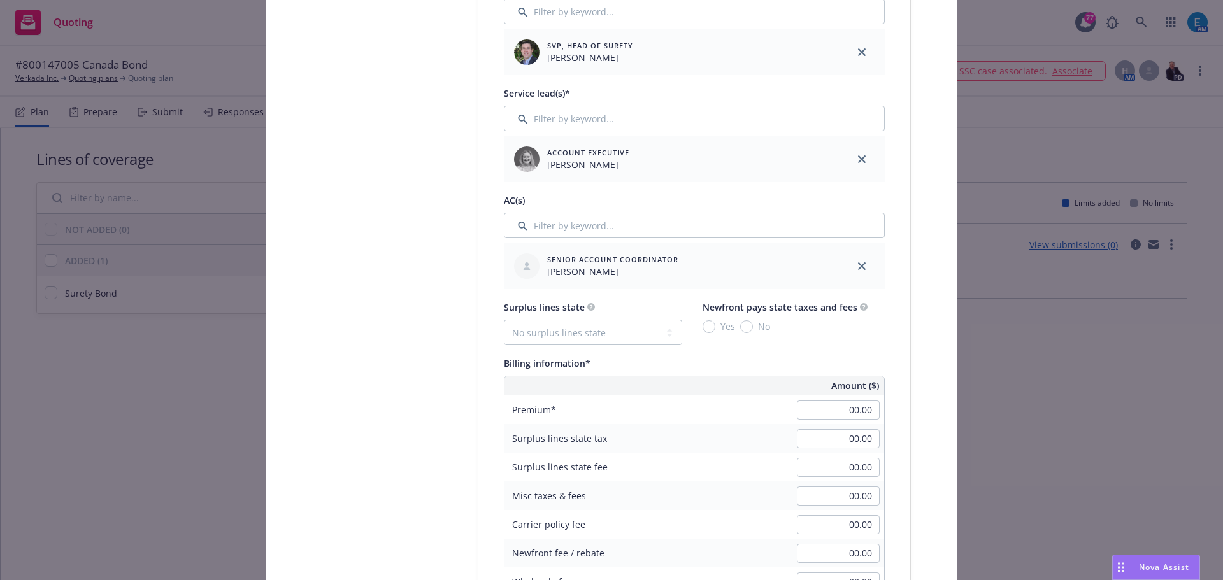
scroll to position [637, 0]
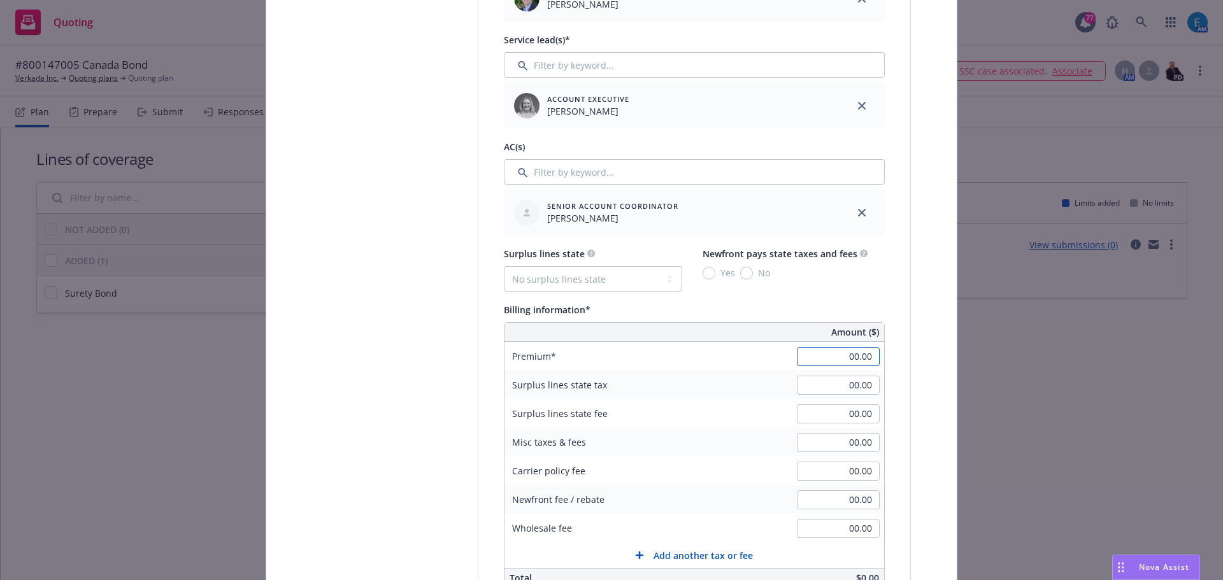
drag, startPoint x: 830, startPoint y: 361, endPoint x: 824, endPoint y: 369, distance: 10.1
click at [830, 360] on input "00.00" at bounding box center [838, 356] width 83 height 19
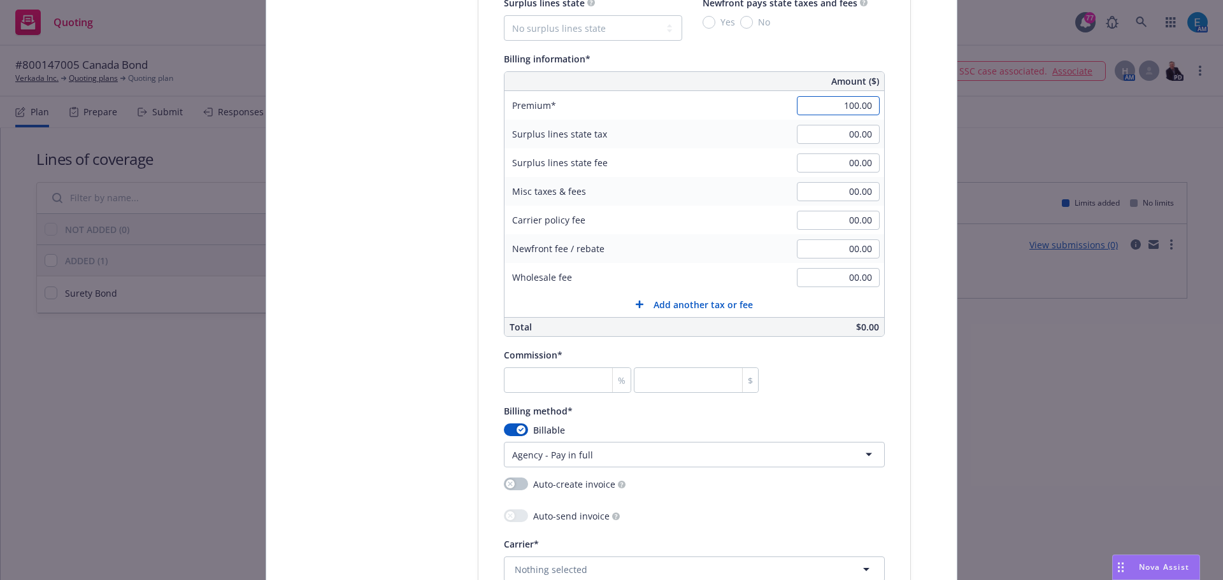
scroll to position [892, 0]
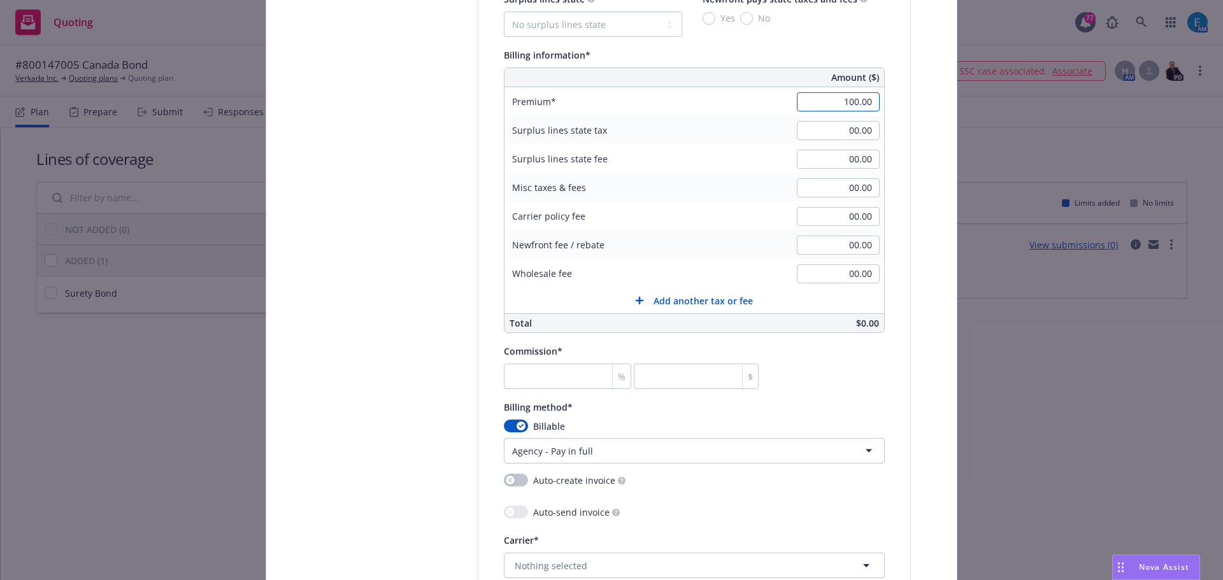
type input "100.00"
click at [574, 375] on input "number" at bounding box center [567, 376] width 127 height 25
type input "30"
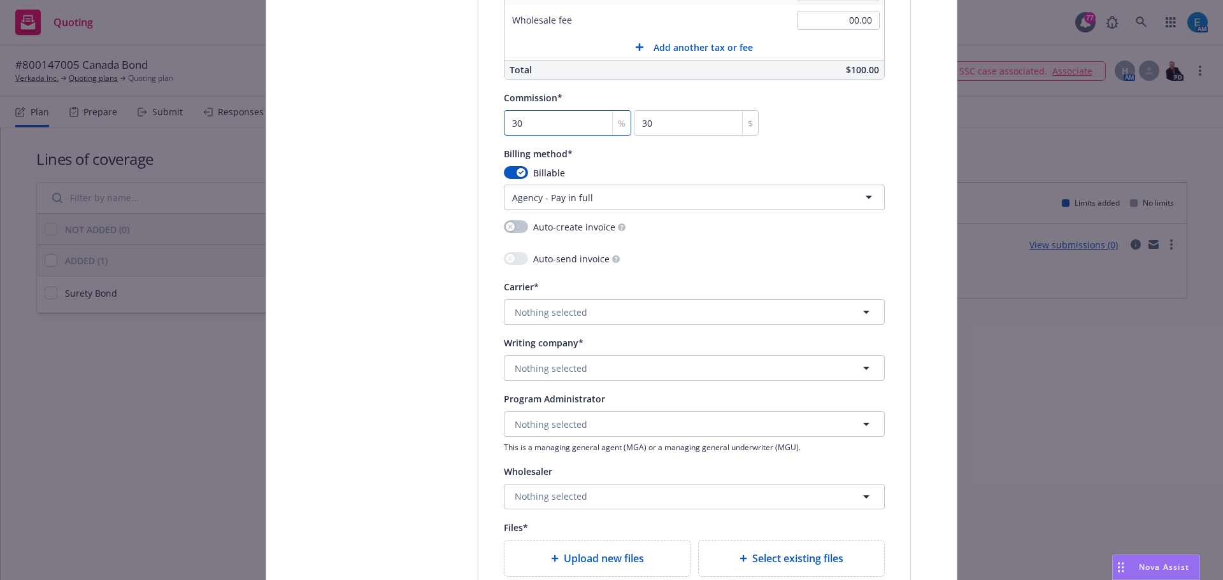
scroll to position [1147, 0]
type input "30"
click at [599, 310] on button "Nothing selected" at bounding box center [694, 310] width 381 height 25
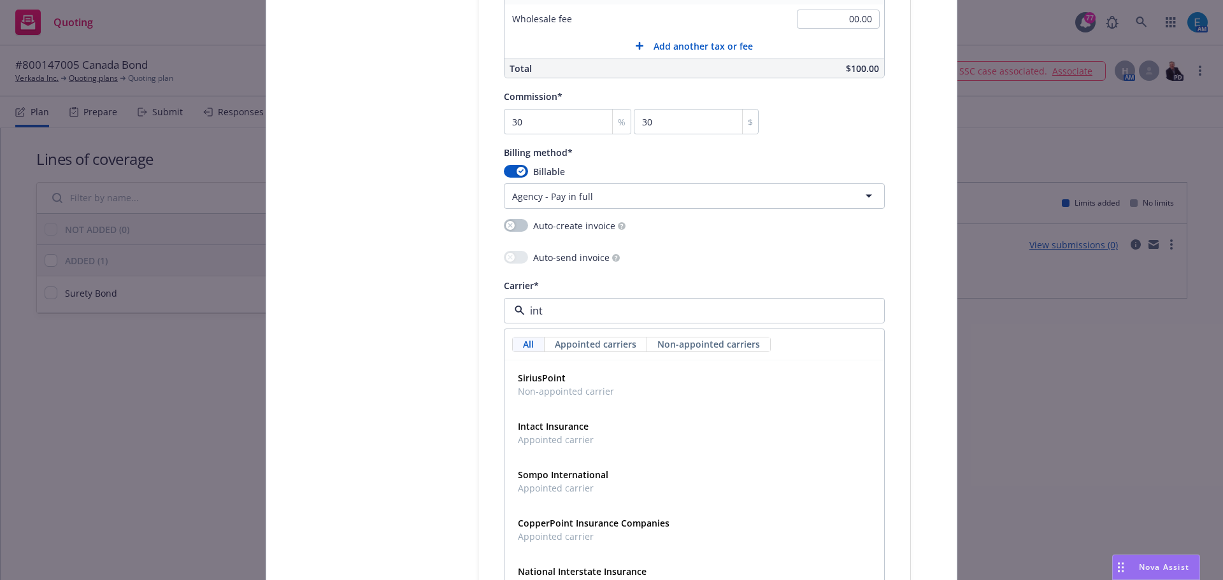
type input "inta"
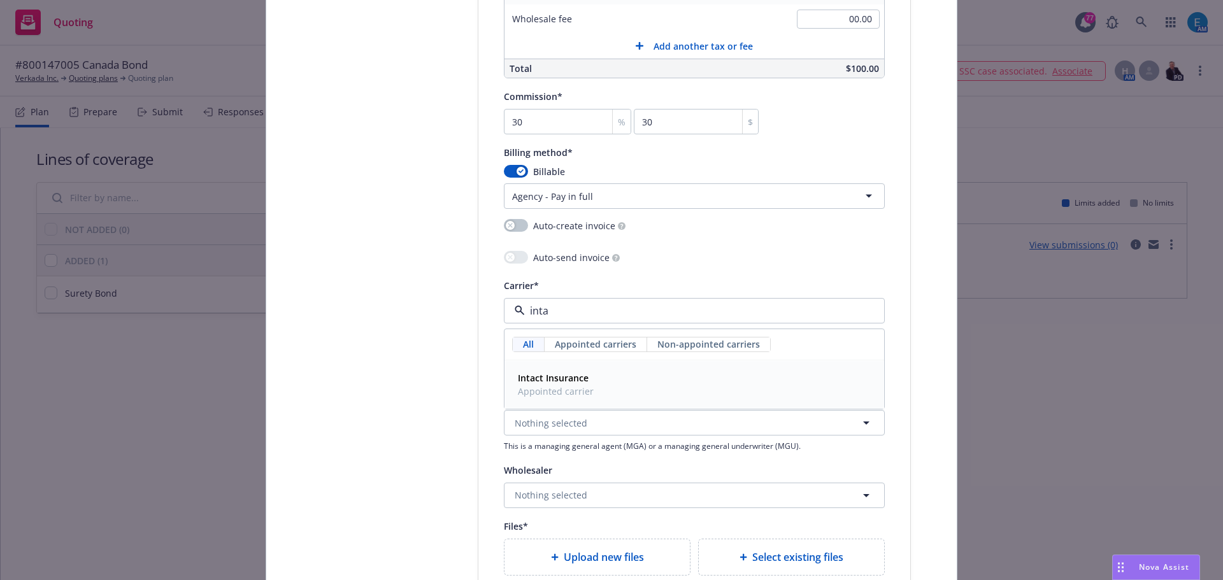
click at [556, 380] on strong "Intact Insurance" at bounding box center [553, 378] width 71 height 12
click at [597, 366] on button "Nothing selected" at bounding box center [694, 366] width 381 height 25
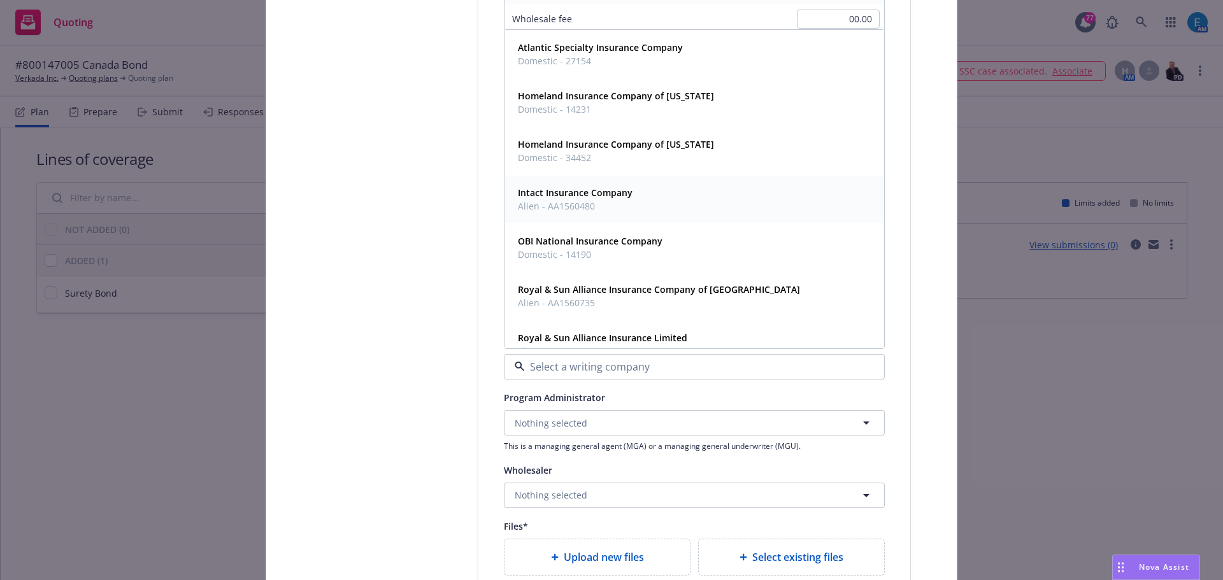
click at [580, 191] on strong "Intact Insurance Company" at bounding box center [575, 193] width 115 height 12
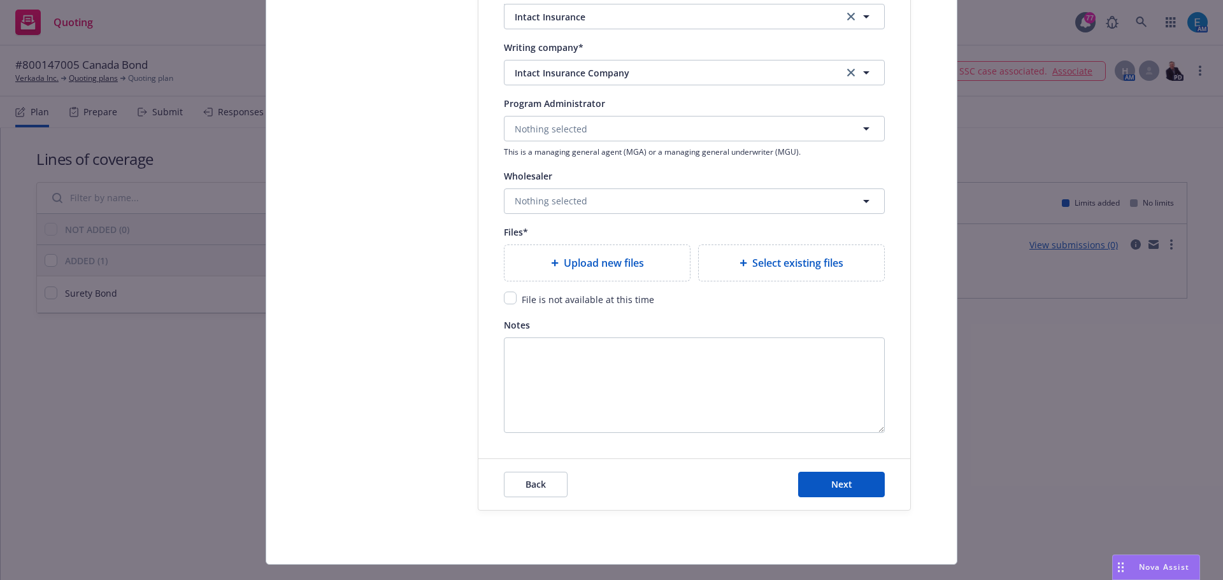
scroll to position [1466, 0]
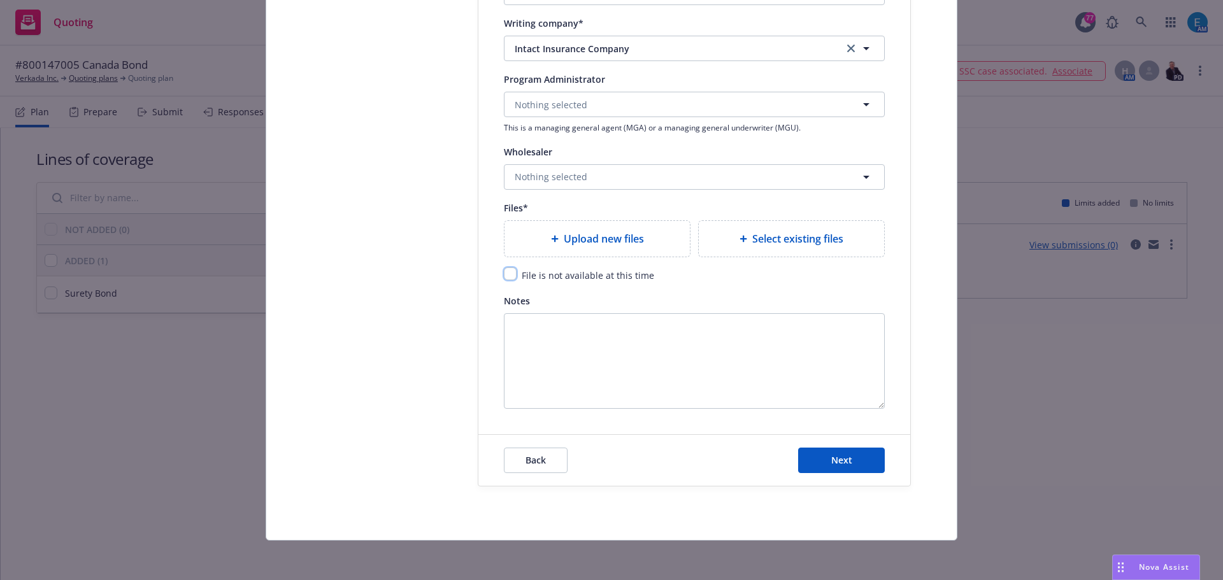
click at [504, 274] on input "checkbox" at bounding box center [510, 274] width 13 height 13
checkbox input "true"
click at [842, 451] on button "Next" at bounding box center [841, 460] width 87 height 25
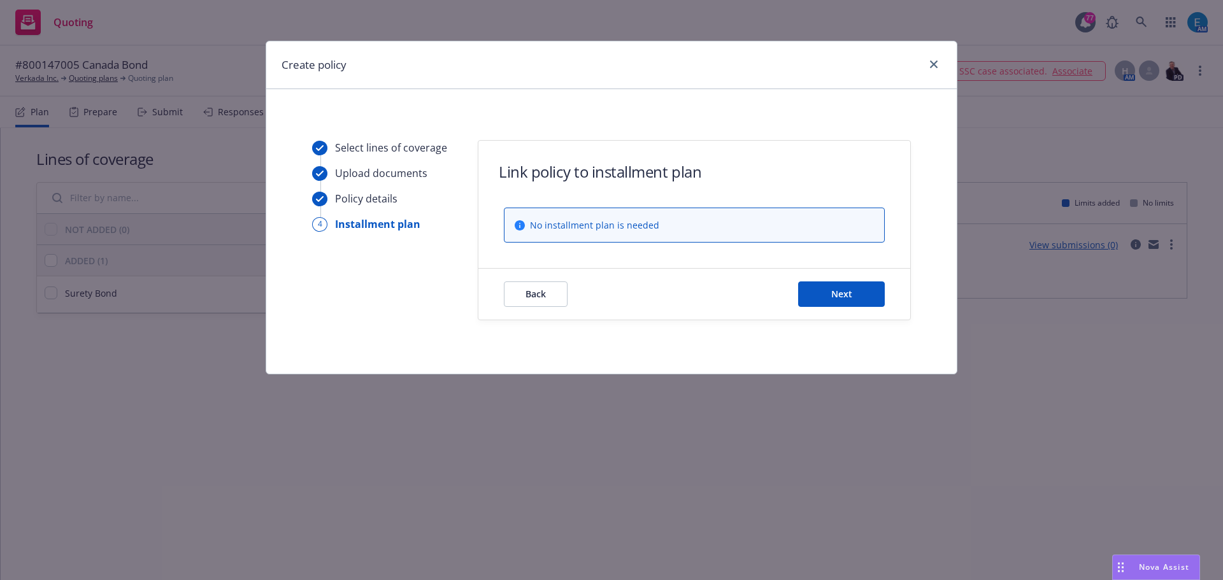
scroll to position [0, 0]
click at [823, 289] on button "Next" at bounding box center [841, 294] width 87 height 25
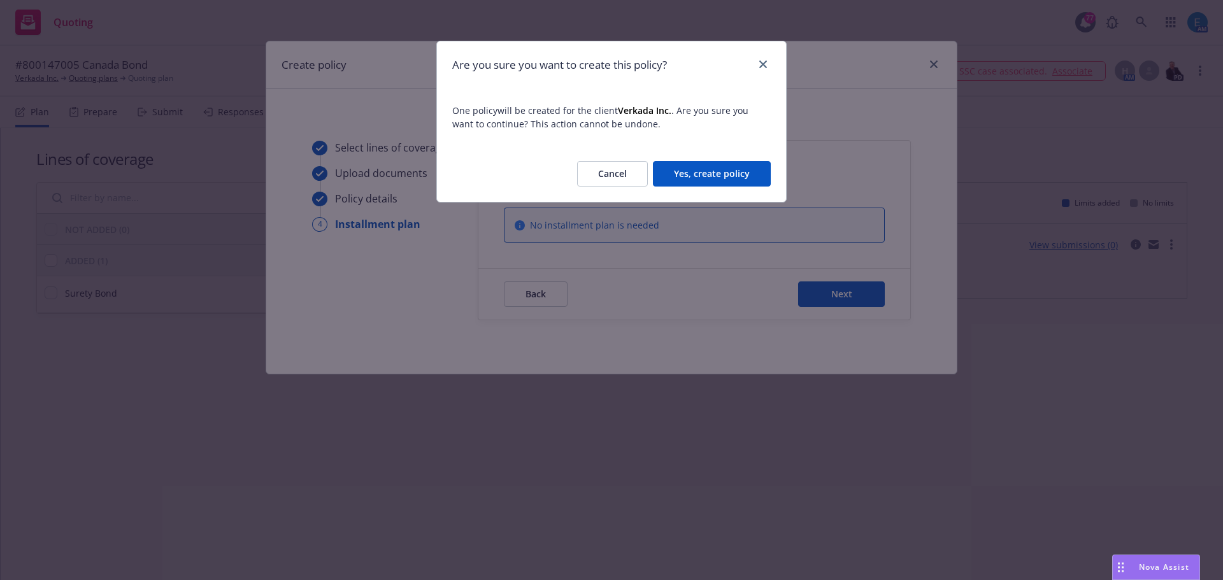
click at [693, 175] on button "Yes, create policy" at bounding box center [712, 173] width 118 height 25
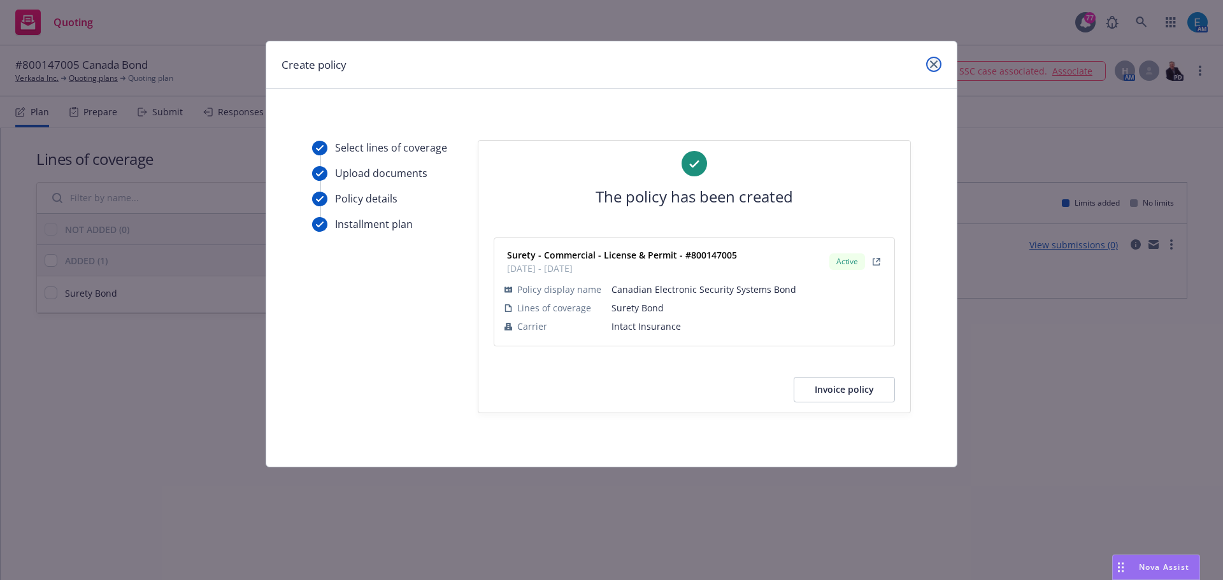
click at [939, 62] on link "close" at bounding box center [934, 64] width 15 height 15
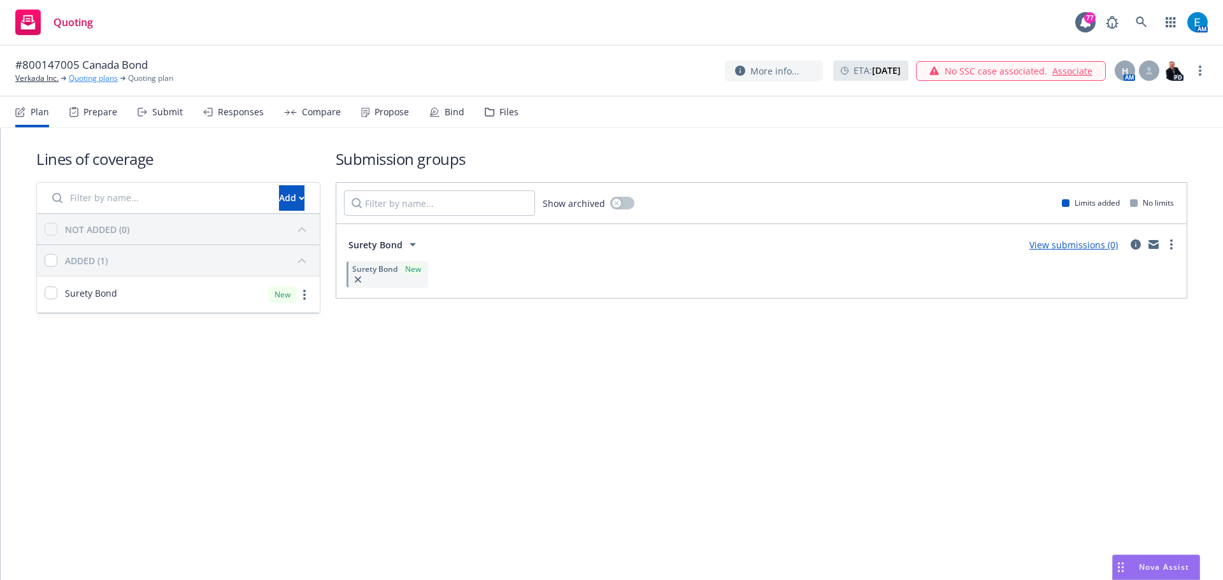
click at [97, 77] on link "Quoting plans" at bounding box center [93, 78] width 49 height 11
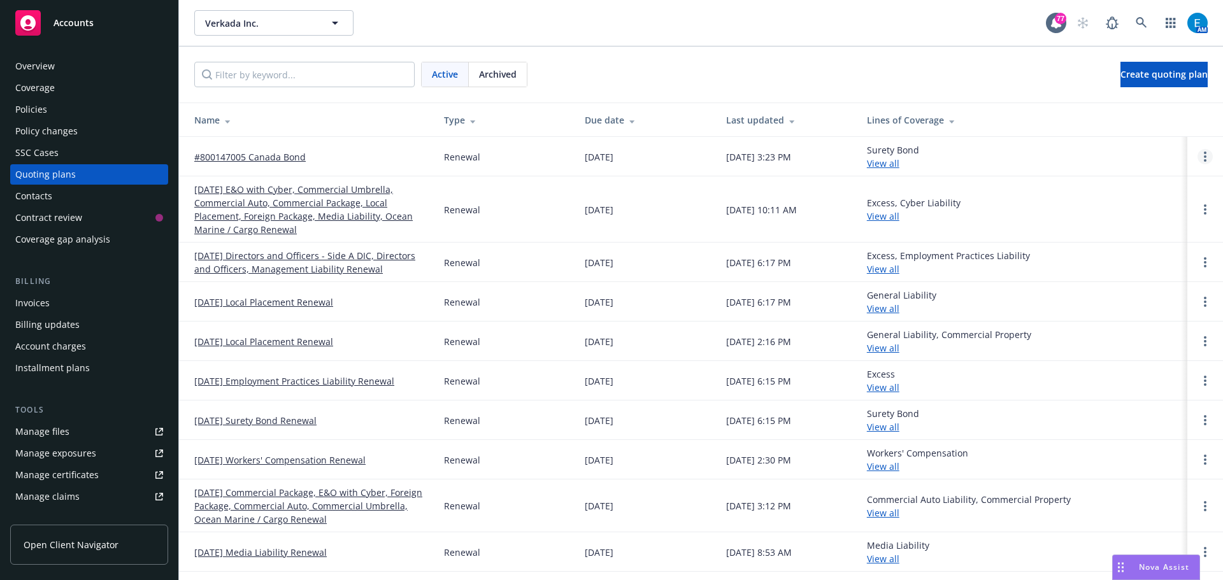
click at [1198, 155] on link "Open options" at bounding box center [1205, 156] width 15 height 15
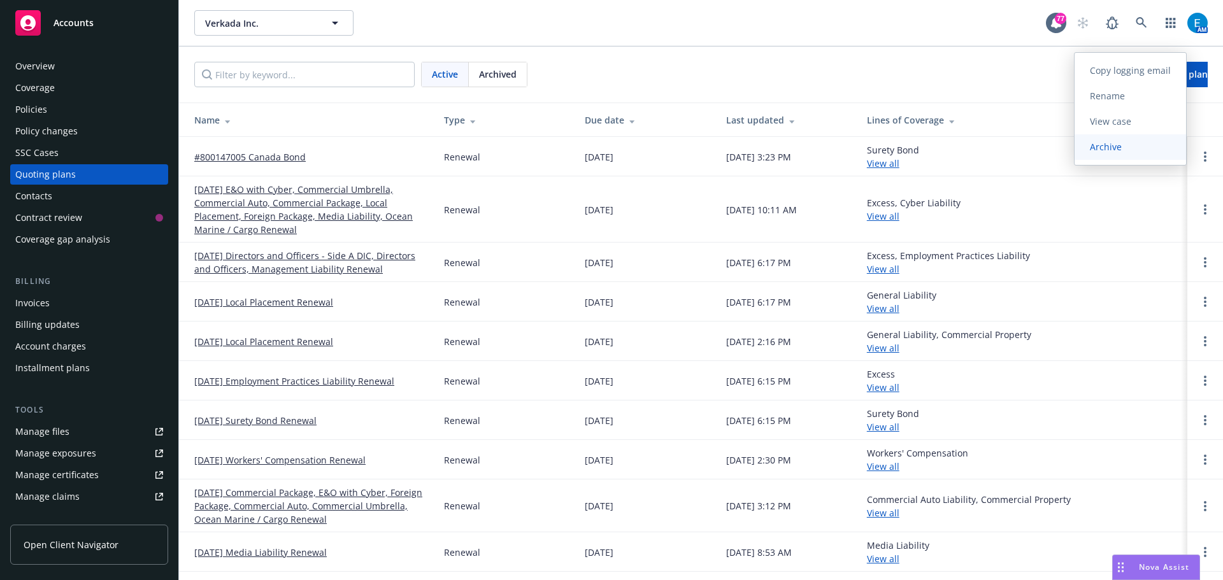
click at [1108, 143] on span "Archive" at bounding box center [1106, 147] width 62 height 12
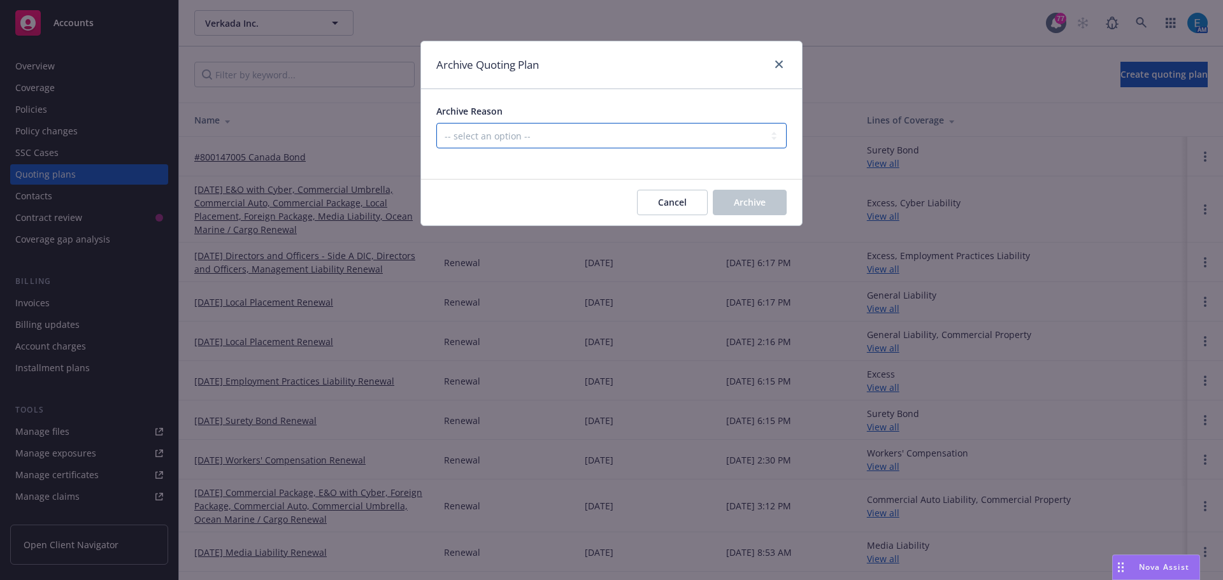
click at [545, 132] on select "-- select an option -- All policies in this renewal plan are auto-renewed Creat…" at bounding box center [611, 135] width 350 height 25
select select "ARCHIVED_RENEWAL_COMPLETED"
click at [436, 123] on select "-- select an option -- All policies in this renewal plan are auto-renewed Creat…" at bounding box center [611, 135] width 350 height 25
click at [740, 201] on span "Archive" at bounding box center [750, 202] width 32 height 12
